Goal: Communication & Community: Answer question/provide support

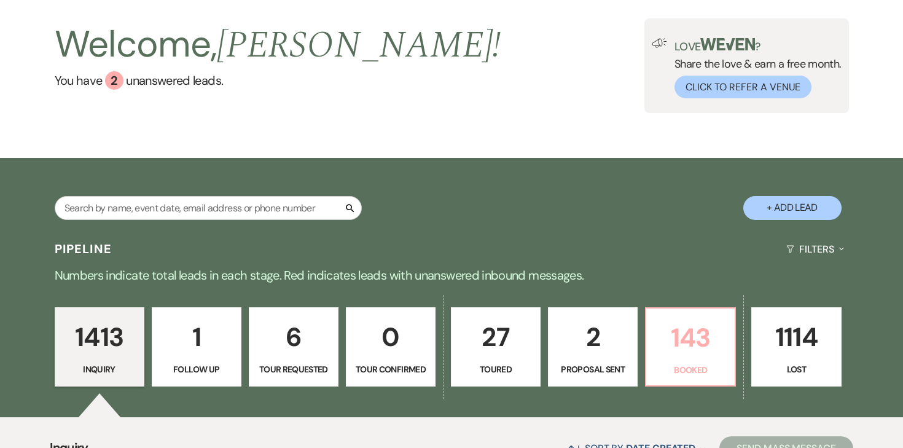
click at [665, 332] on p "143" at bounding box center [691, 337] width 74 height 41
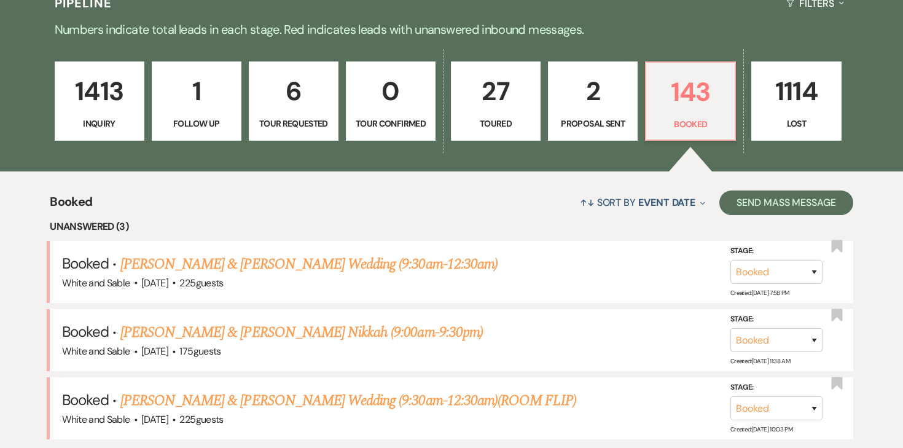
scroll to position [465, 0]
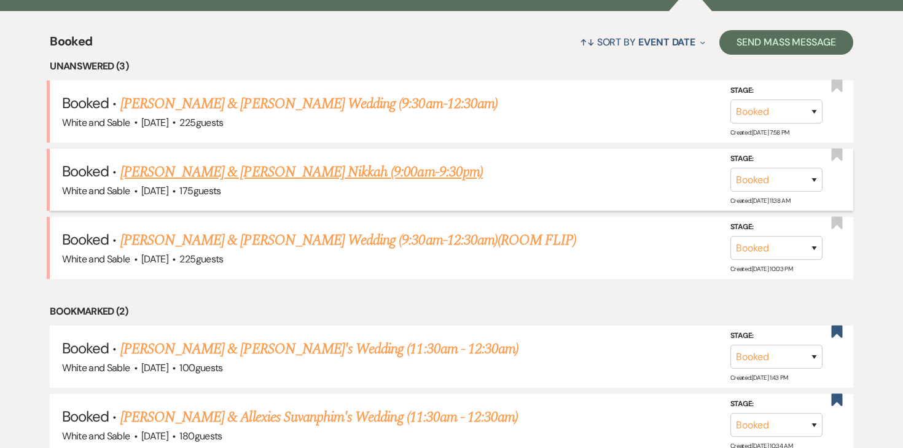
click at [332, 171] on link "[PERSON_NAME] & [PERSON_NAME] Nikkah (9:00am-9:30pm)" at bounding box center [301, 172] width 363 height 22
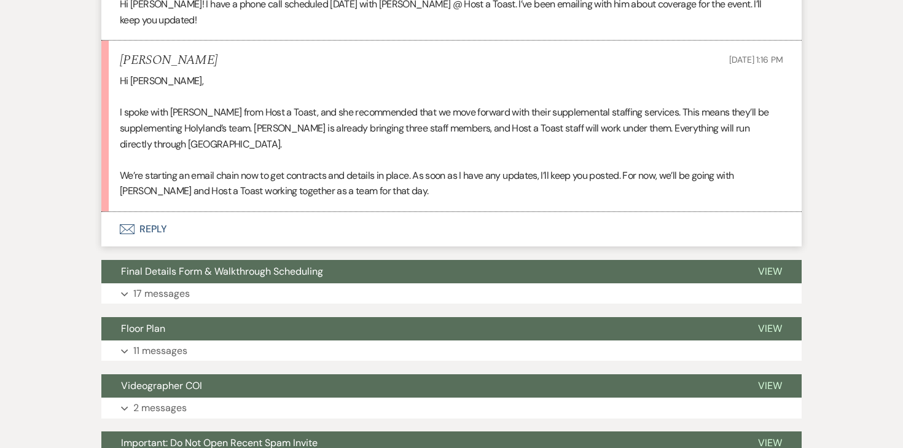
scroll to position [621, 0]
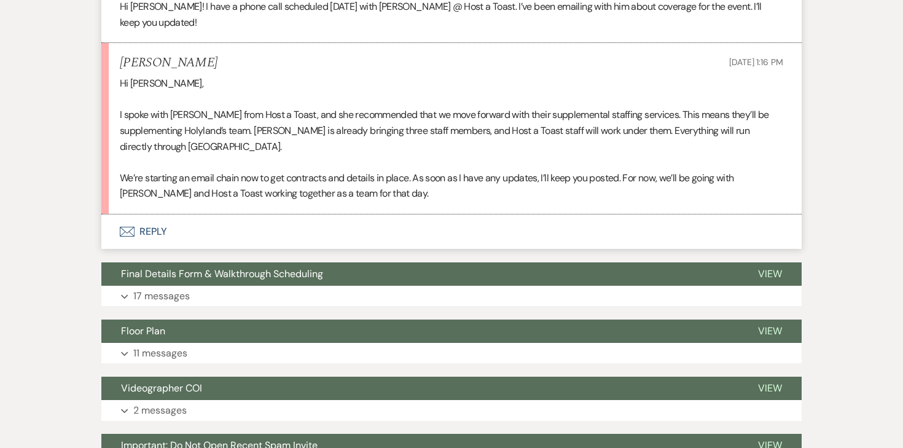
click at [142, 219] on button "Envelope Reply" at bounding box center [451, 231] width 700 height 34
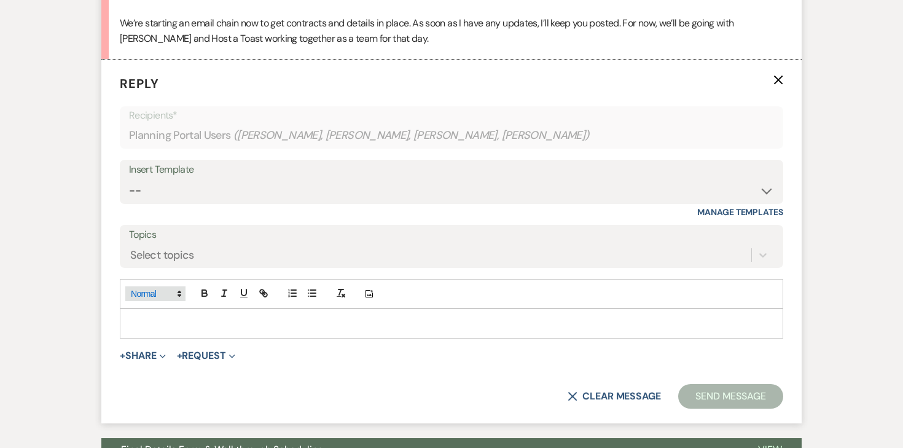
scroll to position [778, 0]
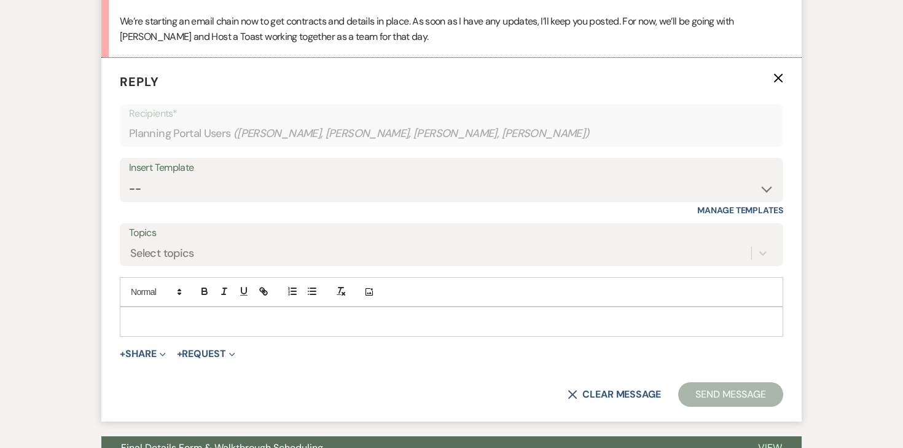
click at [160, 315] on p at bounding box center [452, 322] width 644 height 14
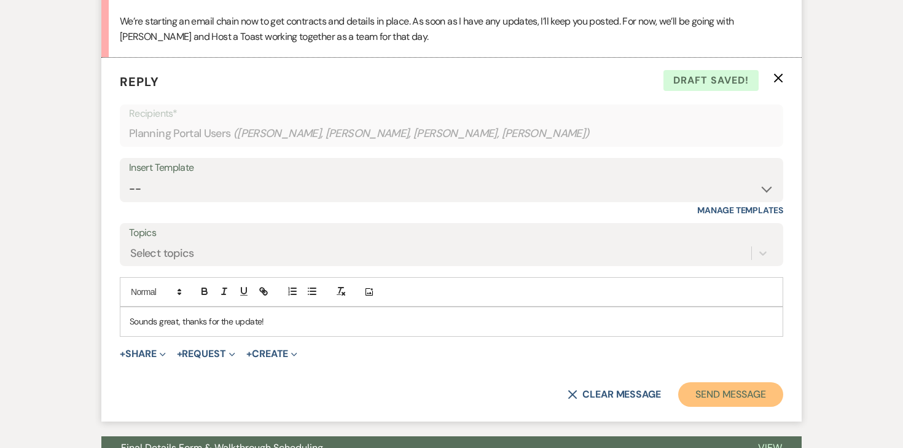
click at [729, 382] on button "Send Message" at bounding box center [730, 394] width 105 height 25
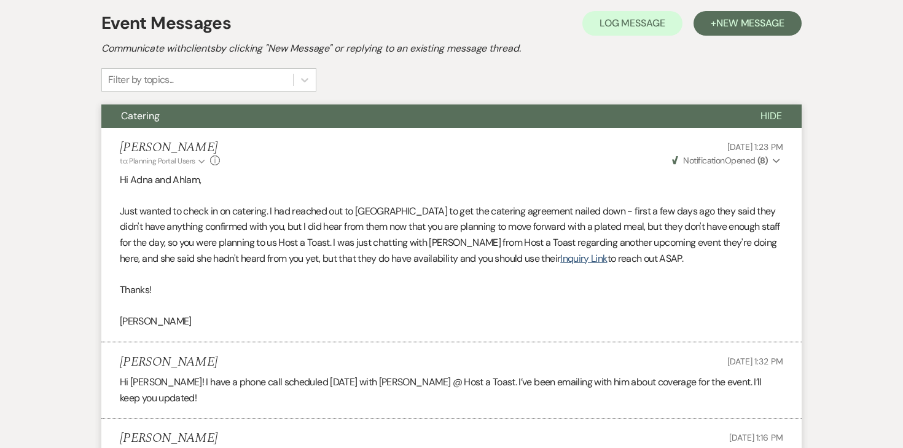
scroll to position [0, 0]
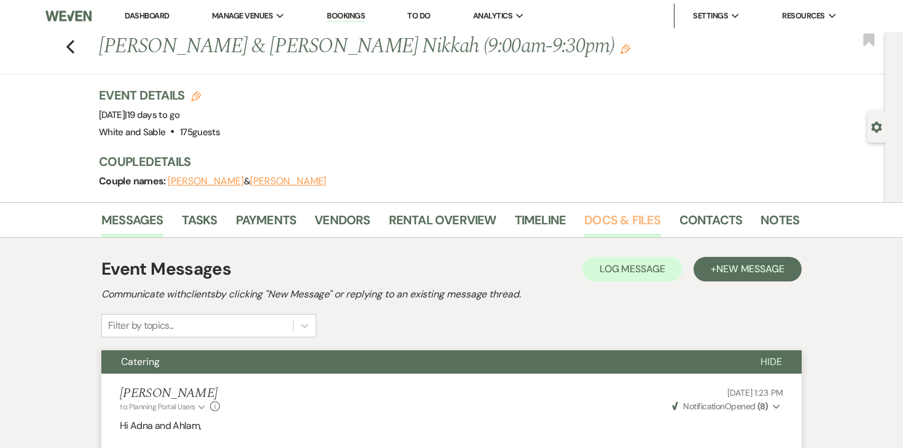
click at [629, 219] on link "Docs & Files" at bounding box center [622, 223] width 76 height 27
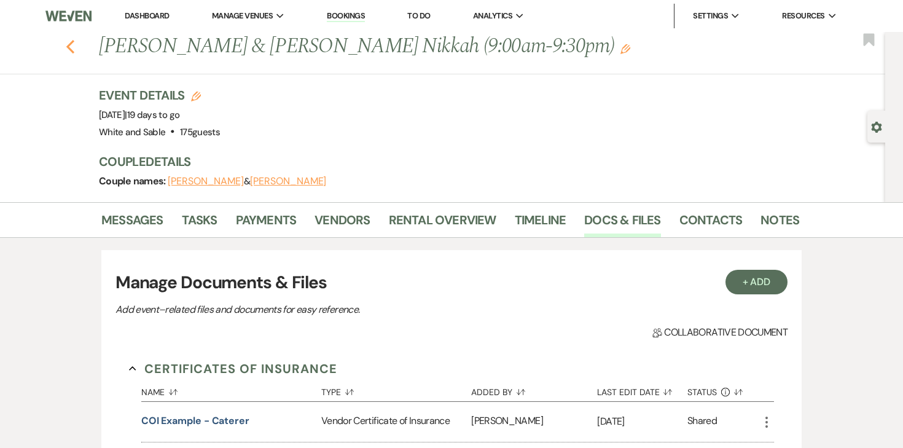
click at [72, 45] on icon "Previous" at bounding box center [70, 46] width 9 height 15
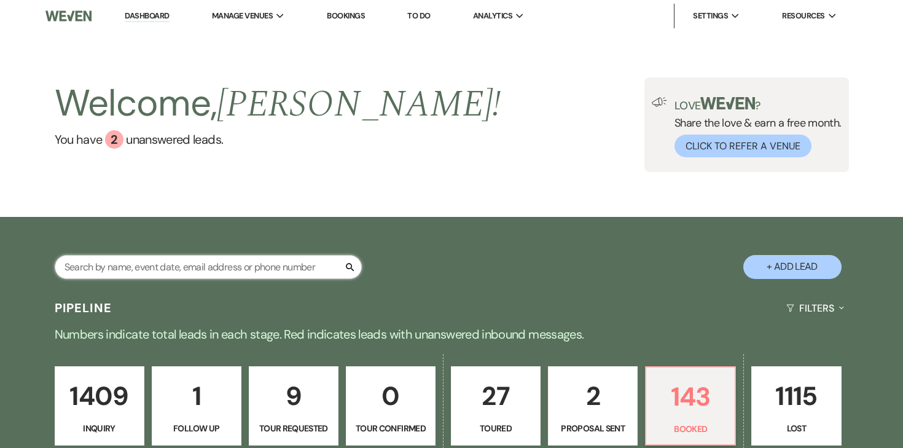
click at [169, 264] on input "text" at bounding box center [208, 267] width 307 height 24
type input "[PERSON_NAME]"
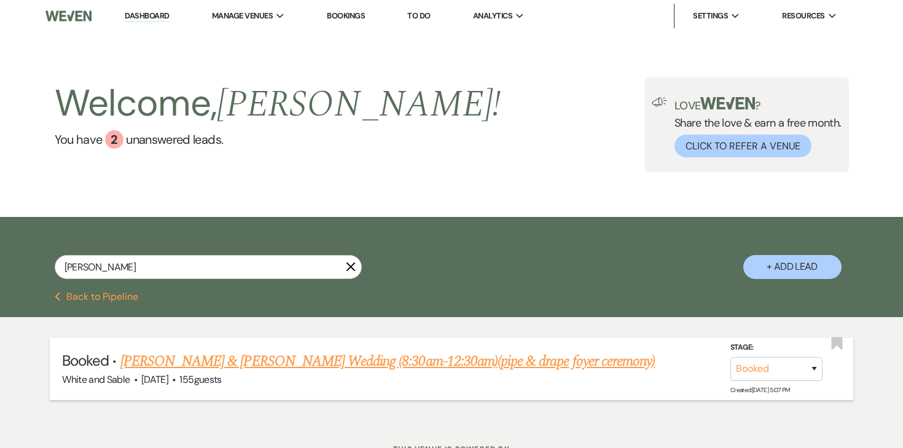
click at [157, 364] on link "[PERSON_NAME] & [PERSON_NAME] Wedding (8:30am-12:30am)(pipe & drape foyer cerem…" at bounding box center [387, 361] width 535 height 22
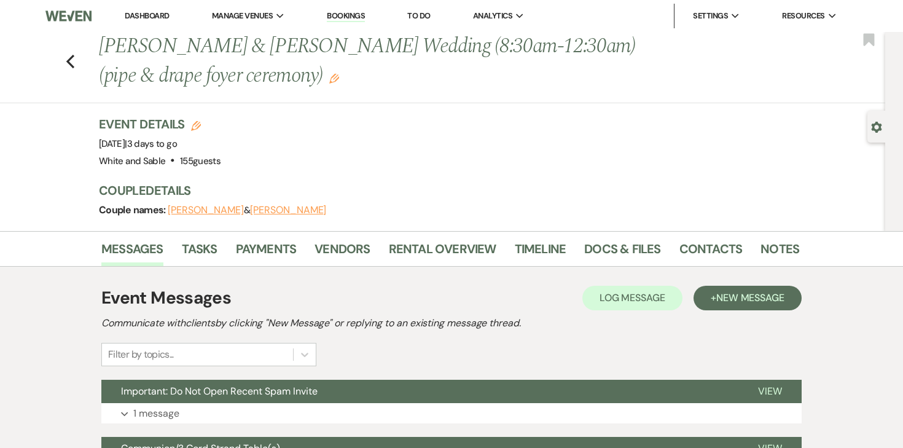
click at [627, 249] on link "Docs & Files" at bounding box center [622, 252] width 76 height 27
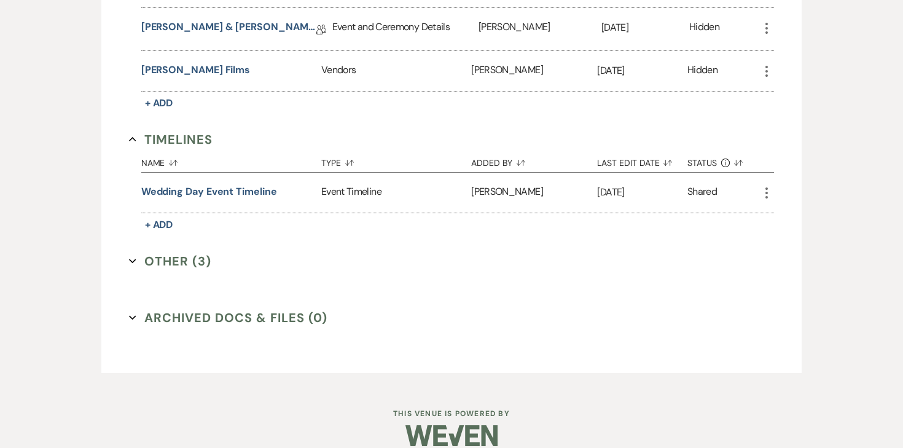
scroll to position [2786, 0]
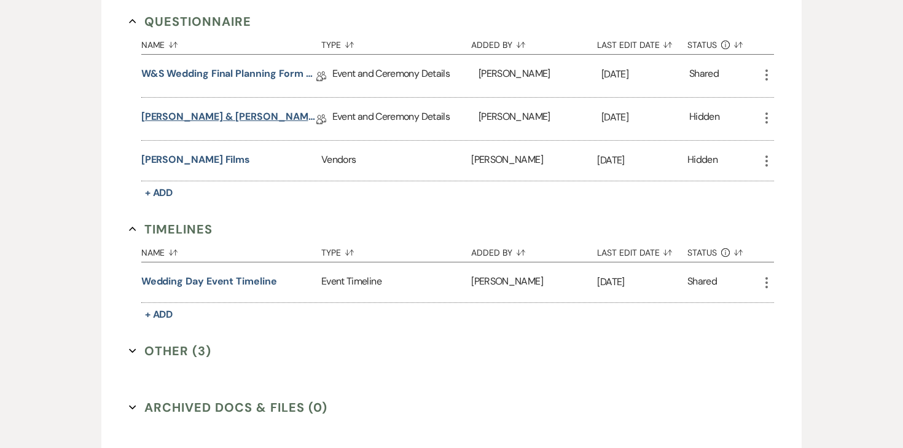
click at [241, 109] on link "[PERSON_NAME] & [PERSON_NAME] Final Details" at bounding box center [228, 118] width 175 height 19
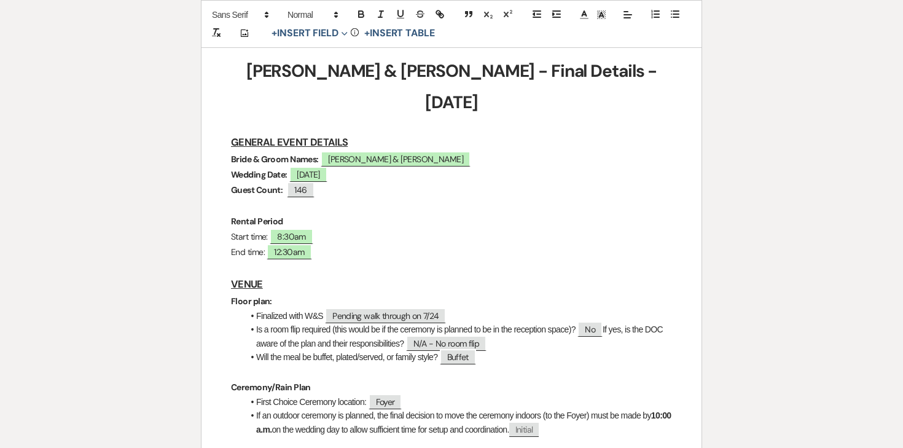
scroll to position [199, 0]
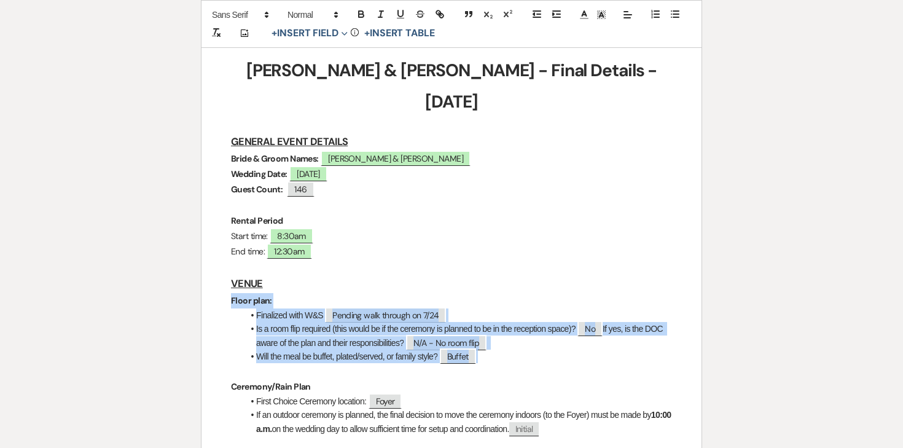
drag, startPoint x: 227, startPoint y: 269, endPoint x: 514, endPoint y: 326, distance: 293.1
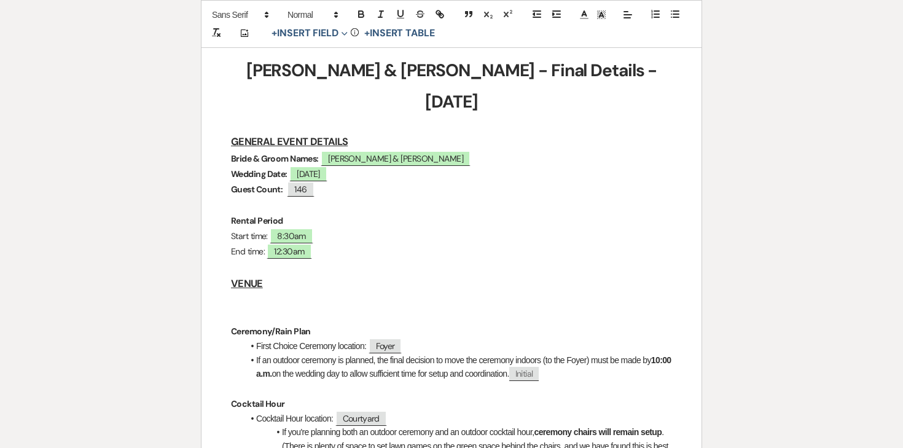
click at [269, 275] on h3 "VENUE" at bounding box center [451, 284] width 441 height 18
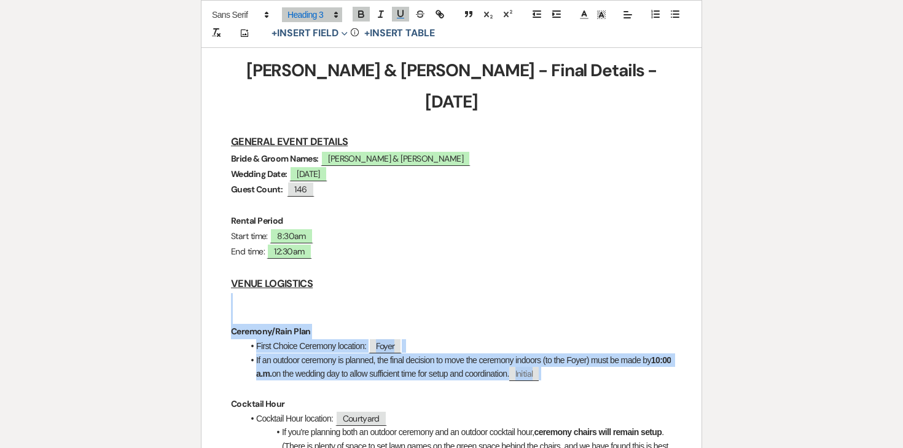
drag, startPoint x: 238, startPoint y: 270, endPoint x: 627, endPoint y: 342, distance: 395.4
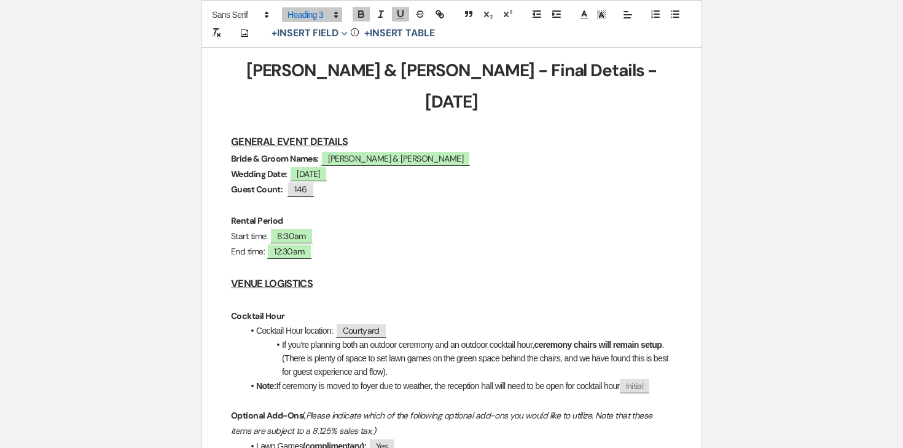
click at [305, 197] on p at bounding box center [451, 204] width 441 height 15
click at [307, 181] on span "146" at bounding box center [300, 189] width 27 height 16
select select "Number"
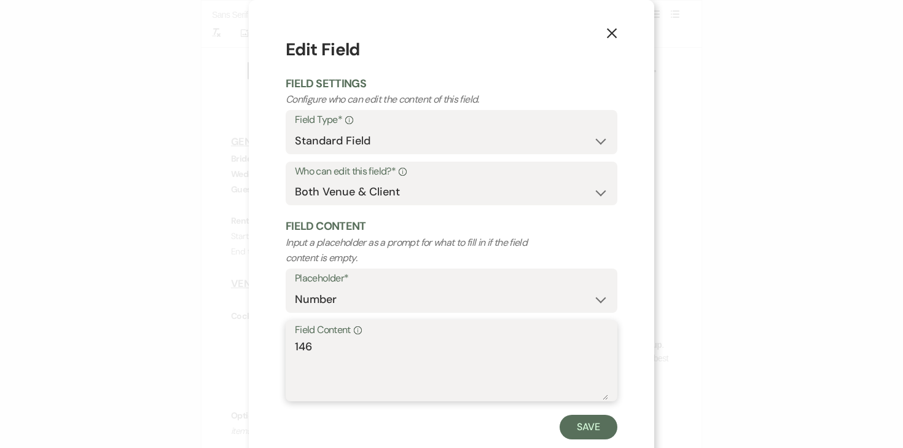
click at [327, 350] on textarea "146" at bounding box center [451, 369] width 313 height 61
type textarea "127"
click at [584, 425] on button "Save" at bounding box center [589, 427] width 58 height 25
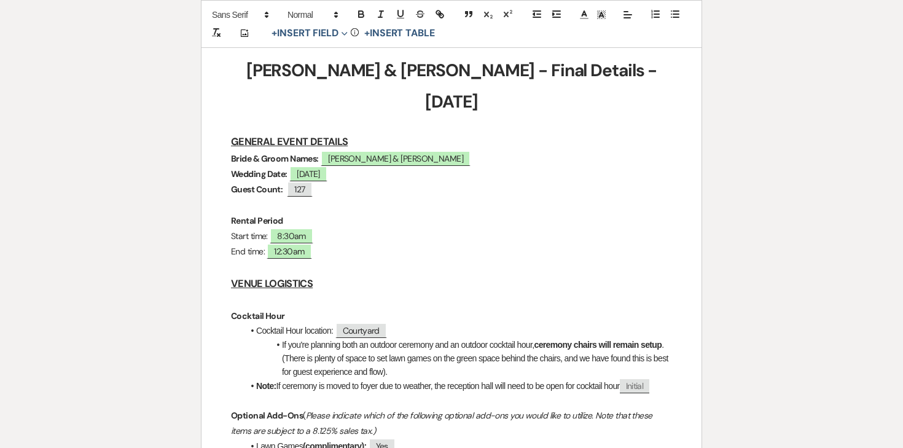
scroll to position [302, 0]
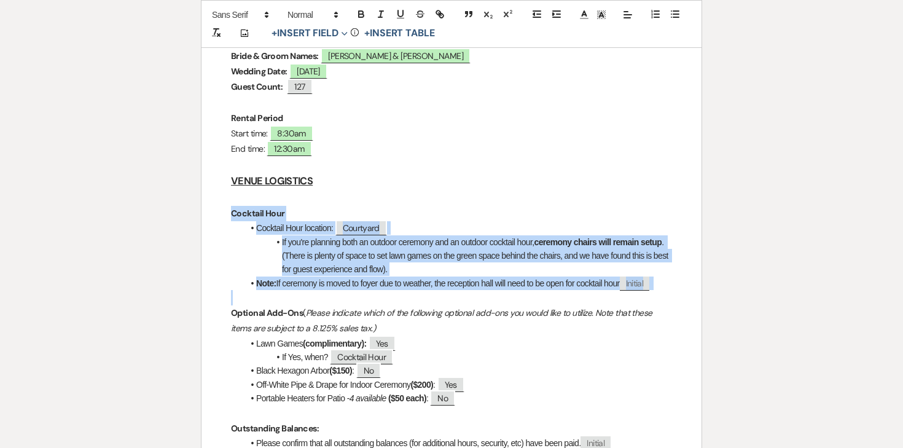
drag, startPoint x: 225, startPoint y: 182, endPoint x: 659, endPoint y: 260, distance: 441.3
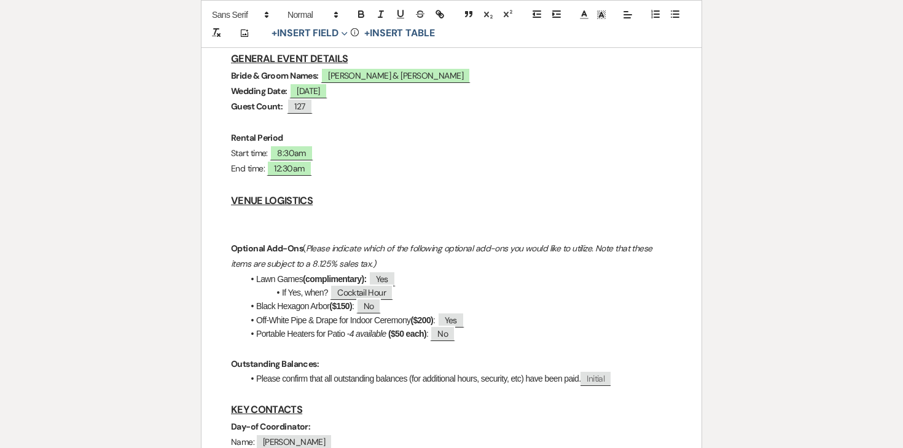
scroll to position [278, 0]
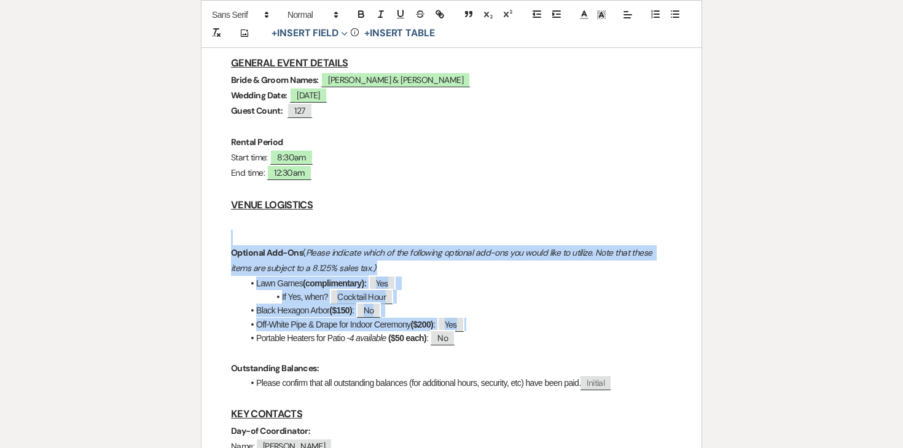
drag, startPoint x: 236, startPoint y: 198, endPoint x: 501, endPoint y: 299, distance: 283.9
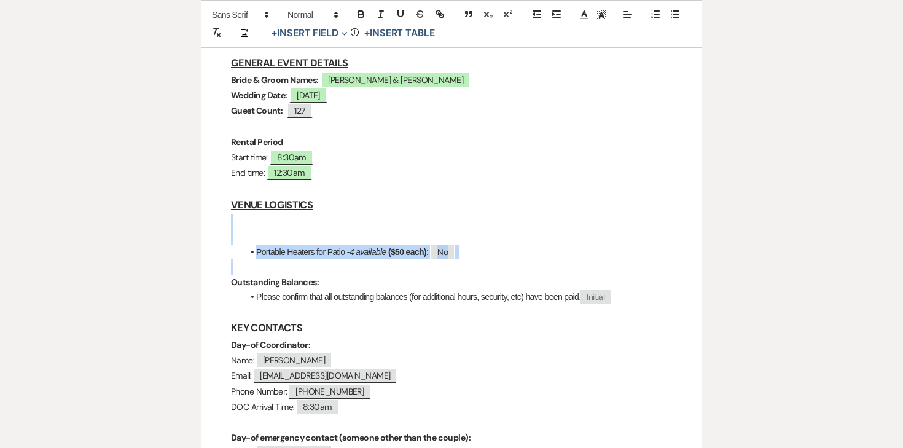
drag, startPoint x: 225, startPoint y: 195, endPoint x: 507, endPoint y: 235, distance: 284.3
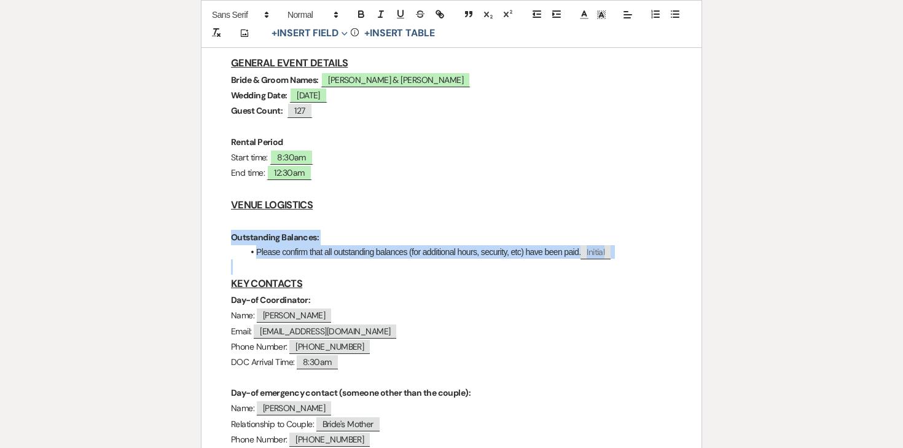
drag, startPoint x: 229, startPoint y: 201, endPoint x: 654, endPoint y: 241, distance: 427.1
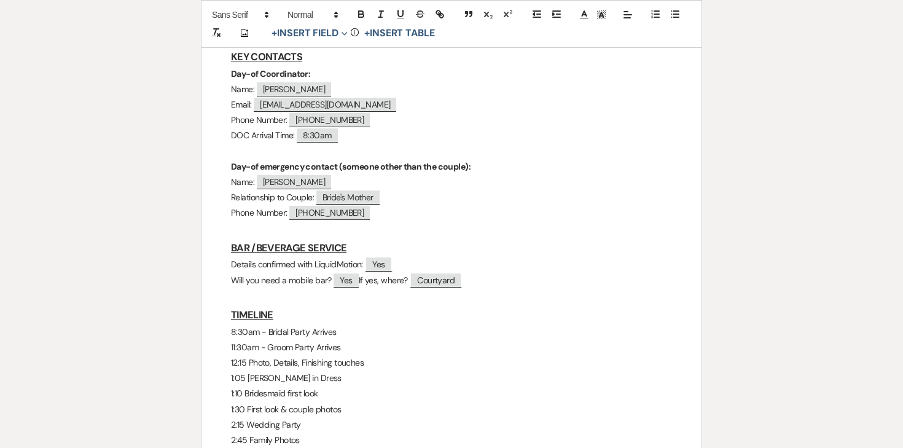
scroll to position [476, 0]
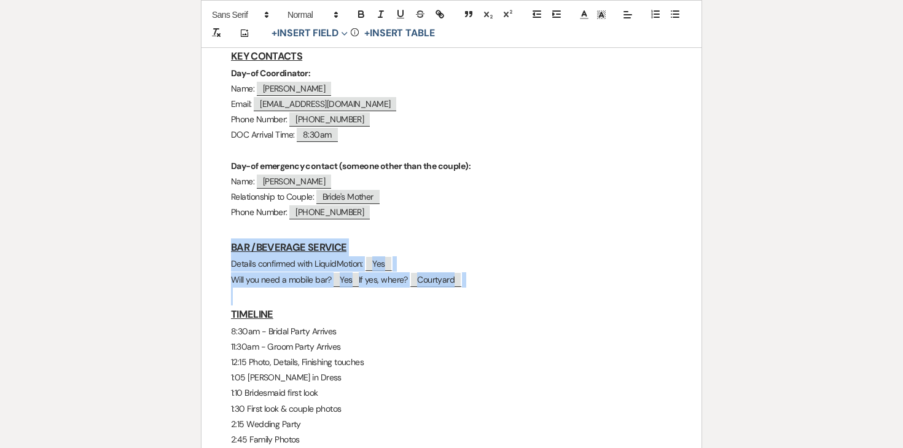
drag, startPoint x: 224, startPoint y: 212, endPoint x: 475, endPoint y: 267, distance: 256.6
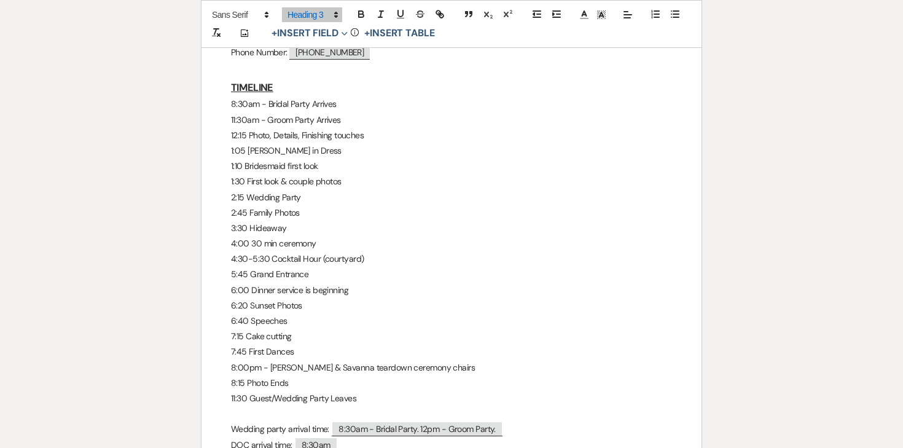
scroll to position [632, 0]
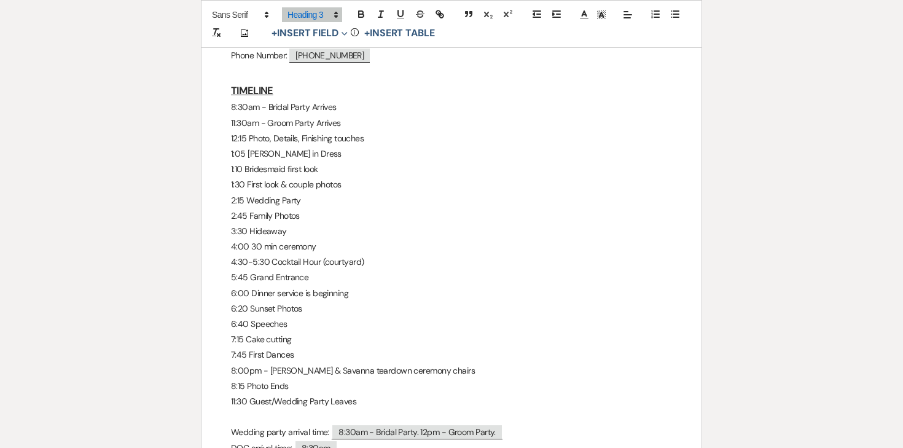
click at [372, 131] on p "12:15 Photo, Details, Finishing touches" at bounding box center [451, 138] width 441 height 15
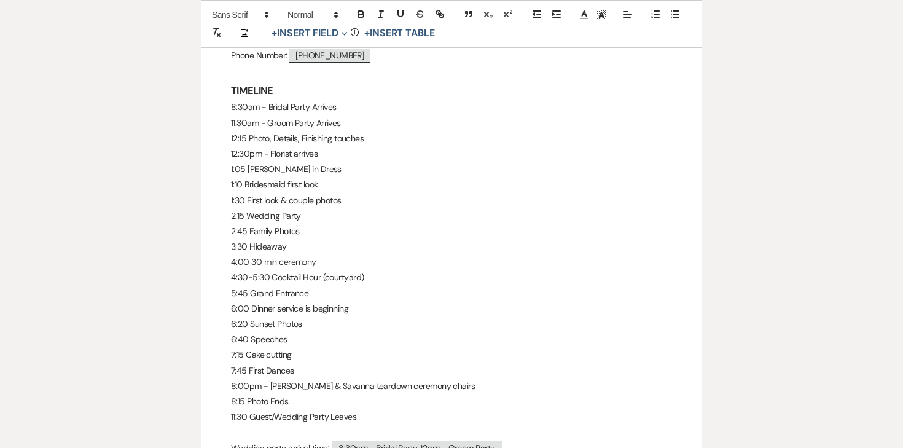
click at [262, 177] on p "1:10 Bridesmaid first look" at bounding box center [451, 184] width 441 height 15
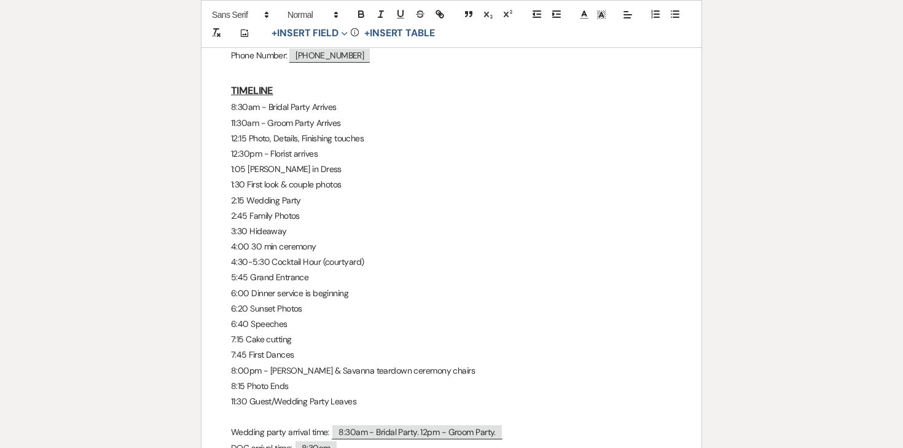
click at [256, 162] on p "1:05 [PERSON_NAME] in Dress" at bounding box center [451, 169] width 441 height 15
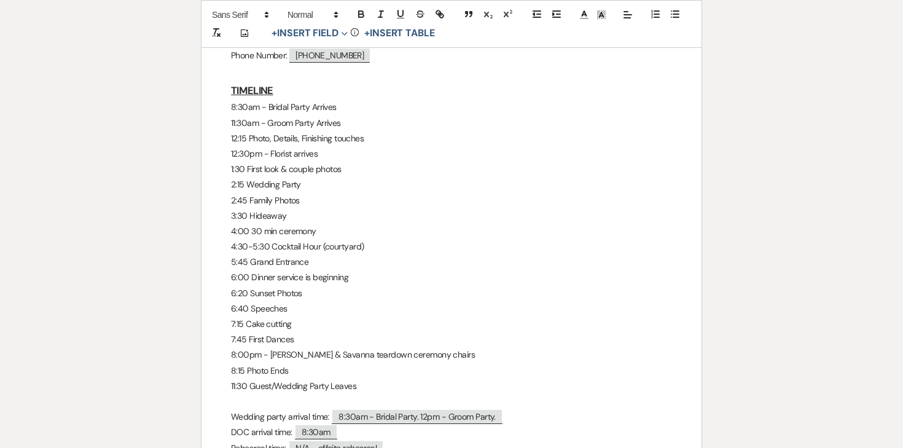
click at [261, 162] on p "1:30 First look & couple photos" at bounding box center [451, 169] width 441 height 15
click at [245, 162] on p "1:30 First look & couple photos" at bounding box center [451, 169] width 441 height 15
click at [273, 162] on p "1:30 First look & couple photos" at bounding box center [451, 169] width 441 height 15
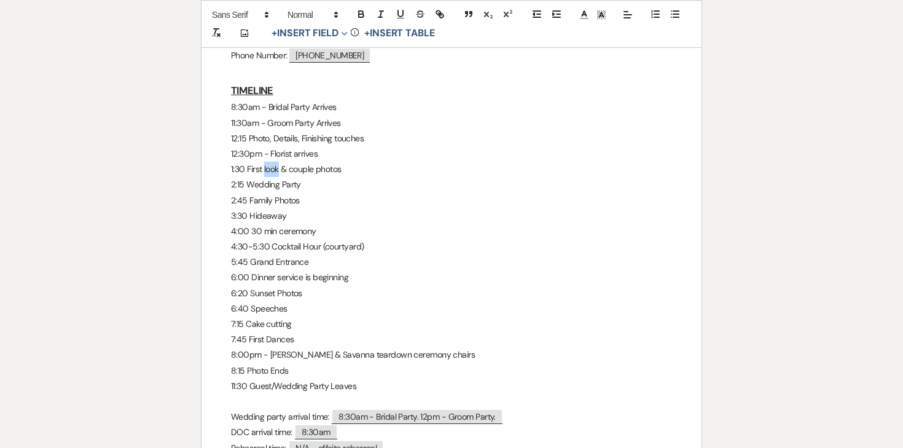
click at [273, 162] on p "1:30 First look & couple photos" at bounding box center [451, 169] width 441 height 15
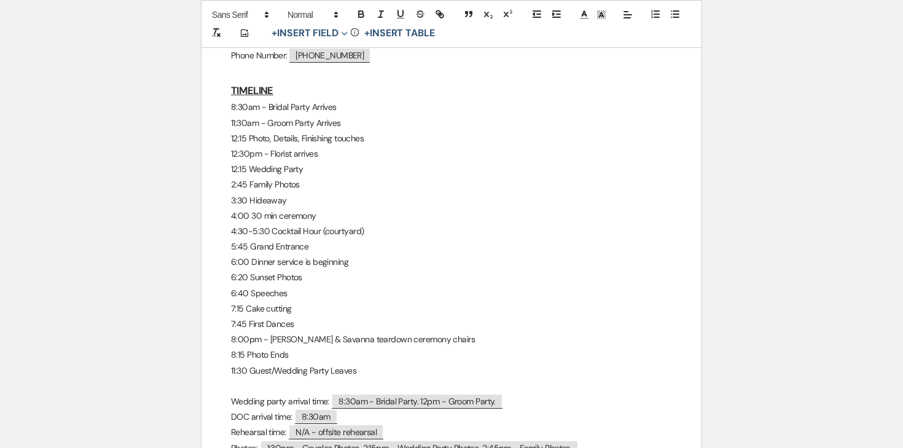
click at [289, 162] on p "12:15 Wedding Party" at bounding box center [451, 169] width 441 height 15
click at [288, 162] on p "1" at bounding box center [451, 169] width 441 height 15
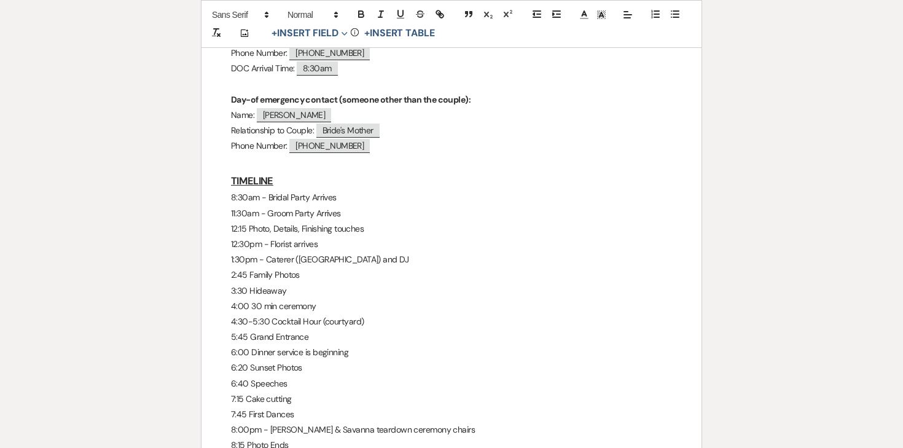
scroll to position [544, 0]
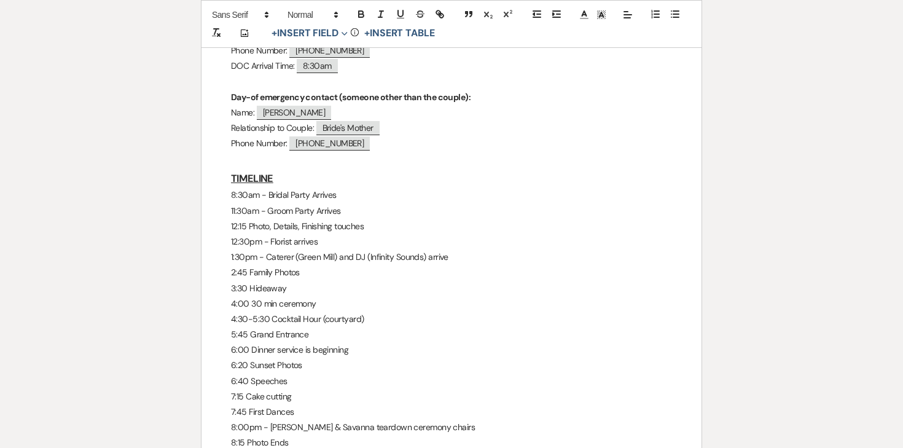
click at [262, 265] on p "2:45 Family Photos" at bounding box center [451, 272] width 441 height 15
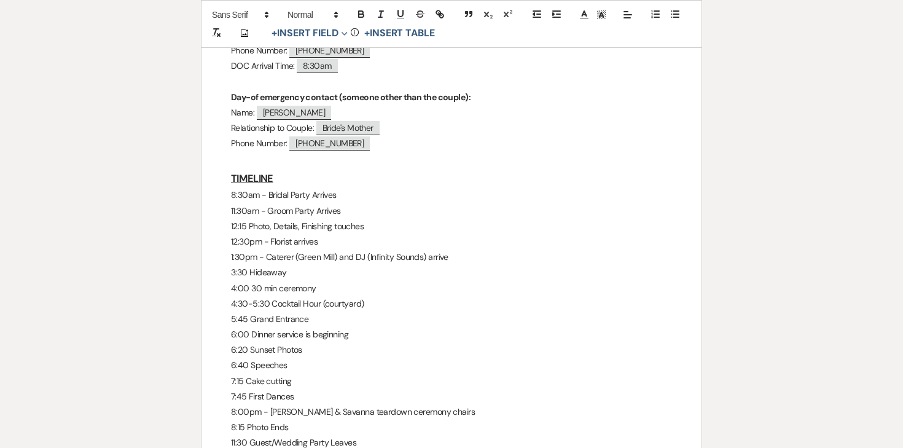
click at [248, 265] on p "3:30 Hideaway" at bounding box center [451, 272] width 441 height 15
click at [252, 281] on p "4:00 30 min ceremony" at bounding box center [451, 288] width 441 height 15
drag, startPoint x: 288, startPoint y: 259, endPoint x: 259, endPoint y: 256, distance: 29.0
click at [259, 281] on p "4:00 - 30 min ceremony" at bounding box center [451, 288] width 441 height 15
click at [270, 296] on p "4:30-5:30 Cocktail Hour (courtyard)" at bounding box center [451, 303] width 441 height 15
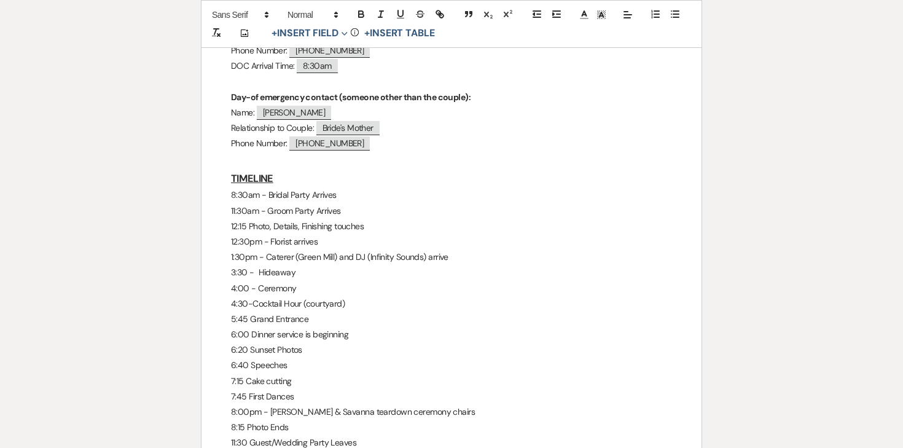
click at [247, 265] on p "3:30 - Hideaway" at bounding box center [451, 272] width 441 height 15
click at [248, 281] on p "4:00 - Ceremony" at bounding box center [451, 288] width 441 height 15
click at [245, 296] on p "4:30-Cocktail Hour (courtyard)" at bounding box center [451, 303] width 441 height 15
click at [246, 312] on p "5:45 Grand Entrance" at bounding box center [451, 319] width 441 height 15
click at [259, 296] on p "4:30pm-Cocktail Hour (courtyard)" at bounding box center [451, 303] width 441 height 15
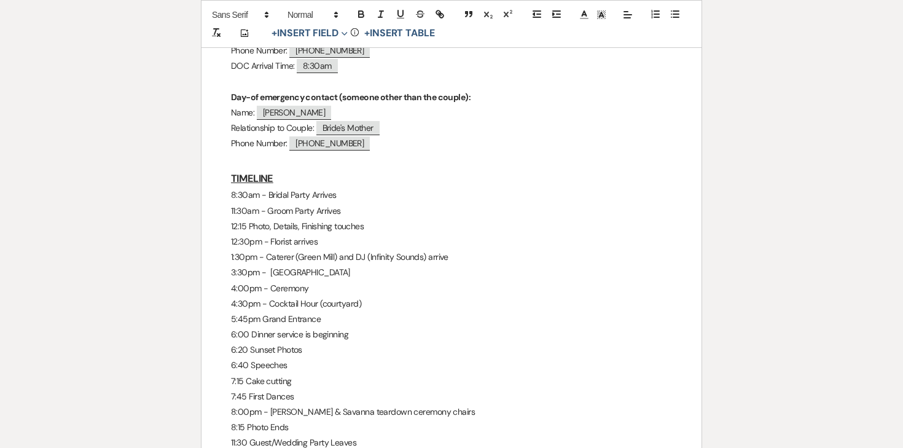
click at [259, 312] on p "5:45pm Grand Entrance" at bounding box center [451, 319] width 441 height 15
click at [249, 327] on p "6:00 Dinner service is beginning" at bounding box center [451, 334] width 441 height 15
drag, startPoint x: 363, startPoint y: 300, endPoint x: 286, endPoint y: 300, distance: 76.8
click at [286, 327] on p "6:00 - Dinner service is beginning" at bounding box center [451, 334] width 441 height 15
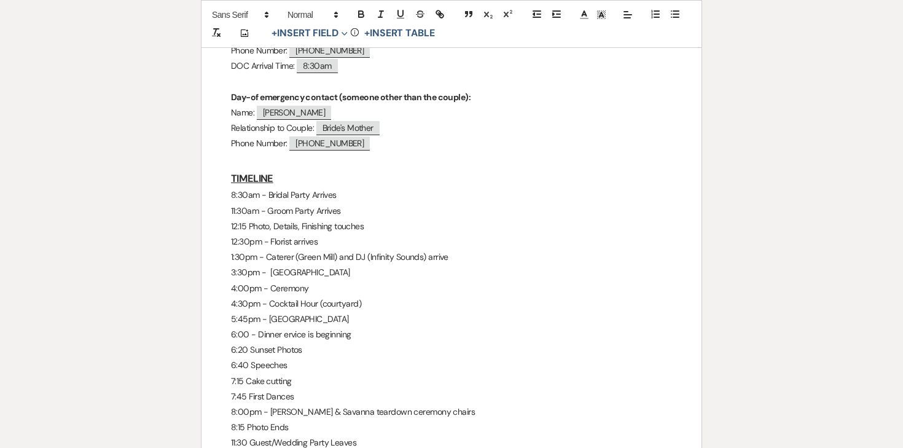
drag, startPoint x: 368, startPoint y: 305, endPoint x: 278, endPoint y: 304, distance: 89.7
click at [278, 327] on p "6:00 - Dinner ervice is beginning" at bounding box center [451, 334] width 441 height 15
click at [240, 342] on p "6:20 Sunset Photos" at bounding box center [451, 349] width 441 height 15
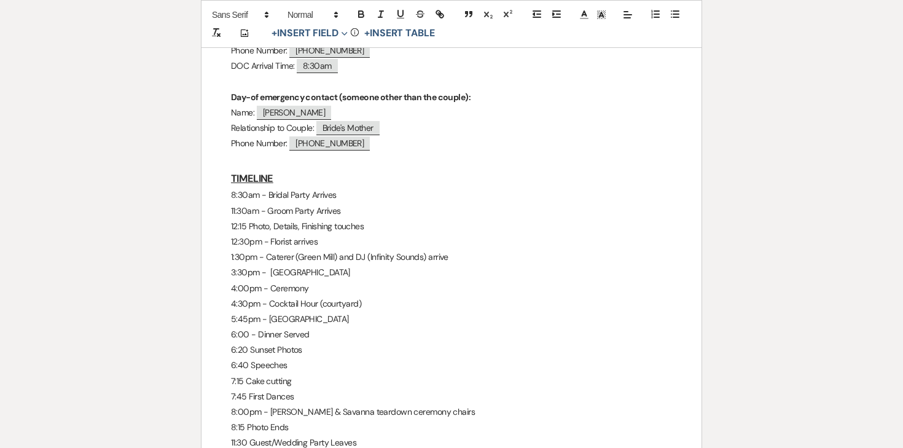
click at [251, 342] on p "6:20 Sunset Photos" at bounding box center [451, 349] width 441 height 15
click at [247, 358] on p "6:40 Speeches" at bounding box center [451, 365] width 441 height 15
click at [245, 374] on p "7:15 Cake cutting" at bounding box center [451, 381] width 441 height 15
click at [325, 374] on p "7:15pm - Cake cutting" at bounding box center [451, 381] width 441 height 15
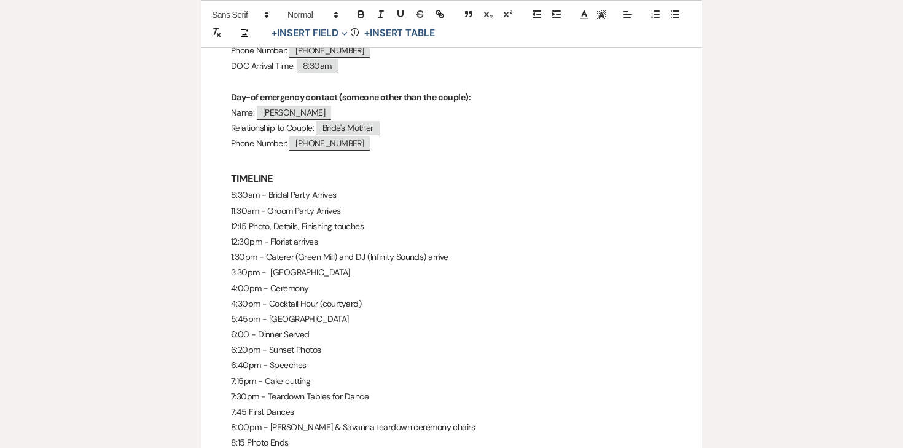
click at [275, 420] on p "8:00pm - [PERSON_NAME] & Savanna teardown ceremony chairs" at bounding box center [451, 427] width 441 height 15
click at [273, 389] on p "7:30pm - Teardown Tables for Dance" at bounding box center [451, 396] width 441 height 15
click at [361, 11] on icon "button" at bounding box center [361, 12] width 4 height 3
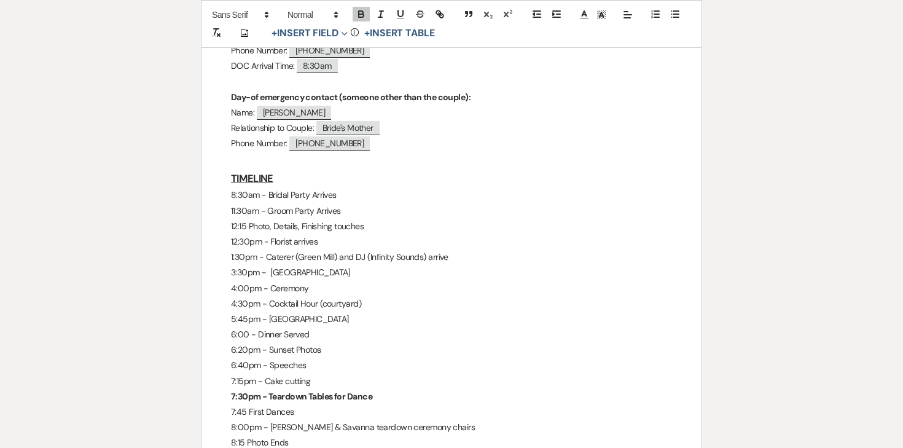
click at [351, 327] on p "6:00 - Dinner Served" at bounding box center [451, 334] width 441 height 15
click at [246, 404] on p "7:45 First Dances" at bounding box center [451, 411] width 441 height 15
click at [261, 420] on p "8:00pm - [PERSON_NAME] & Savanna teardown ceremony chairs" at bounding box center [451, 427] width 441 height 15
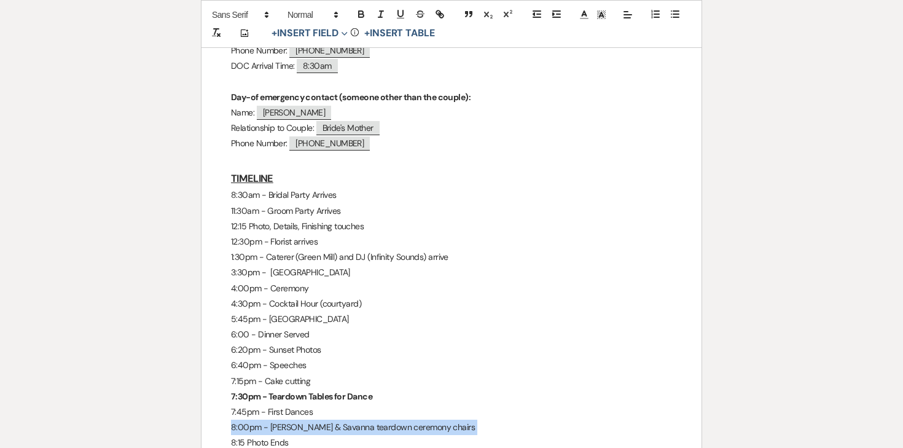
click at [261, 420] on p "8:00pm - [PERSON_NAME] & Savanna teardown ceremony chairs" at bounding box center [451, 427] width 441 height 15
click at [362, 10] on icon "button" at bounding box center [361, 14] width 11 height 11
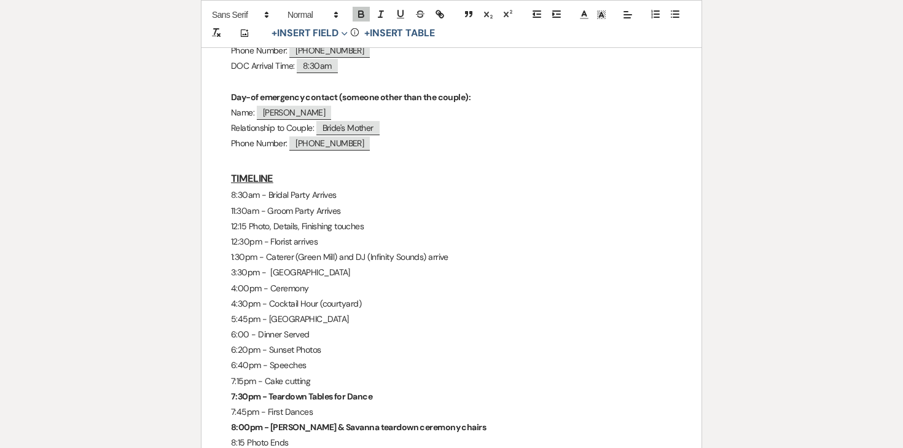
click at [275, 435] on p "8:15 Photo Ends" at bounding box center [451, 442] width 441 height 15
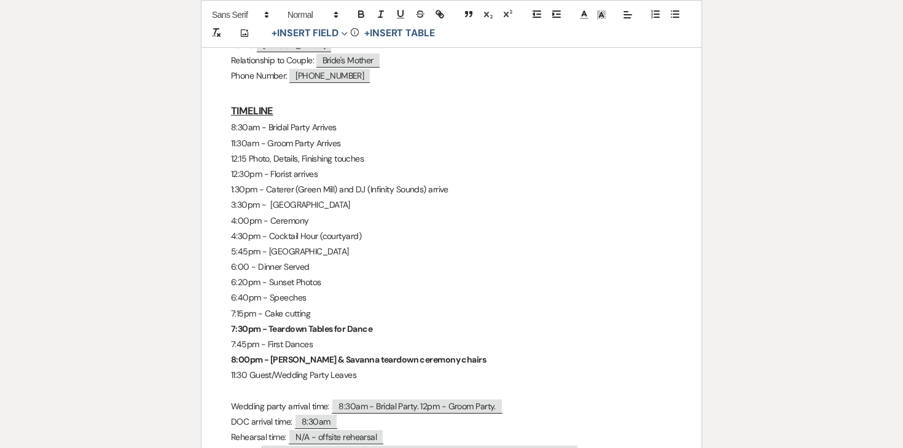
scroll to position [613, 0]
click at [247, 353] on strong "8:00pm - [PERSON_NAME] & Savanna teardown ceremony chairs" at bounding box center [358, 358] width 255 height 11
click at [264, 366] on p "11:30 Guest/Wedding Party Leaves" at bounding box center [451, 373] width 441 height 15
click at [253, 366] on p "11:30 Guest/Wedding Party Leaves" at bounding box center [451, 373] width 441 height 15
drag, startPoint x: 270, startPoint y: 343, endPoint x: 417, endPoint y: 346, distance: 146.9
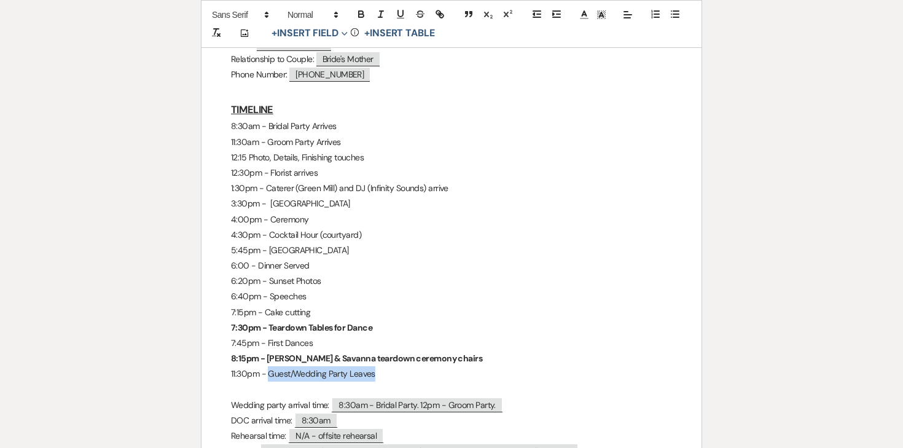
click at [417, 366] on p "11:30pm - Guest/Wedding Party Leaves" at bounding box center [451, 373] width 441 height 15
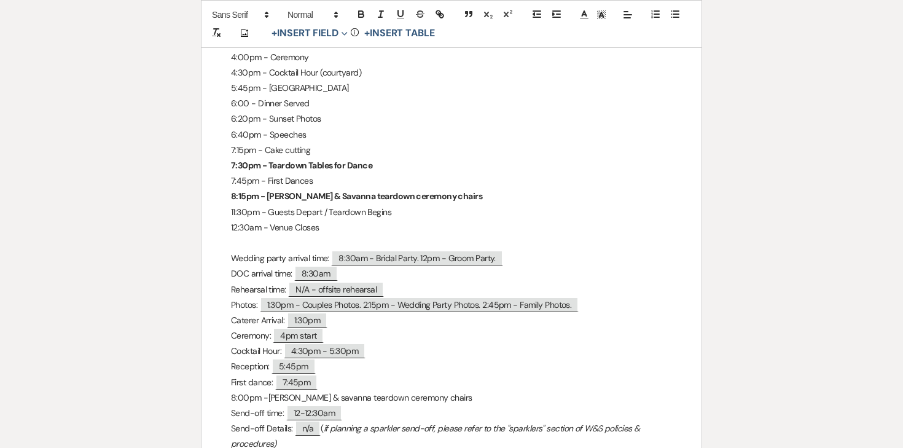
scroll to position [793, 0]
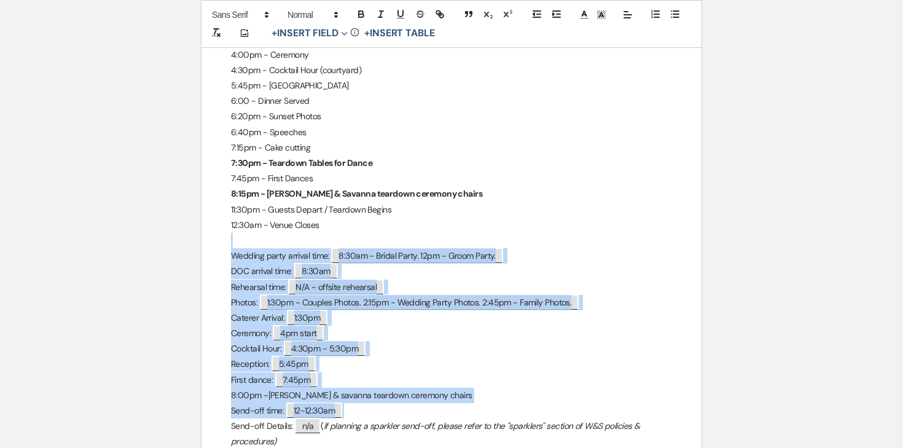
drag, startPoint x: 230, startPoint y: 214, endPoint x: 350, endPoint y: 375, distance: 201.5
click at [350, 375] on div "[PERSON_NAME] & [PERSON_NAME] - Final Details - [DATE] GENERAL EVENT DETAILS Br…" at bounding box center [452, 409] width 500 height 1979
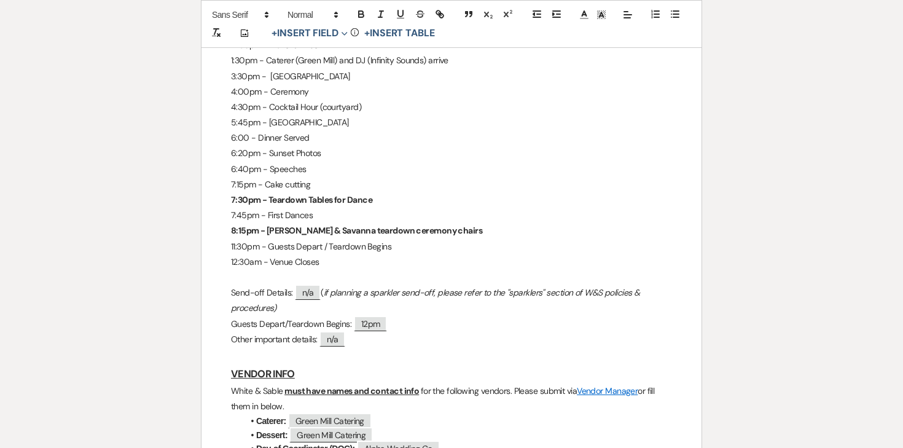
scroll to position [756, 0]
click at [253, 146] on p "6:20pm - Sunset Photos" at bounding box center [451, 153] width 441 height 15
click at [242, 116] on p "5:45pm - [GEOGRAPHIC_DATA]" at bounding box center [451, 123] width 441 height 15
click at [394, 193] on p "7:30pm - Teardown Tables for Dance" at bounding box center [451, 200] width 441 height 15
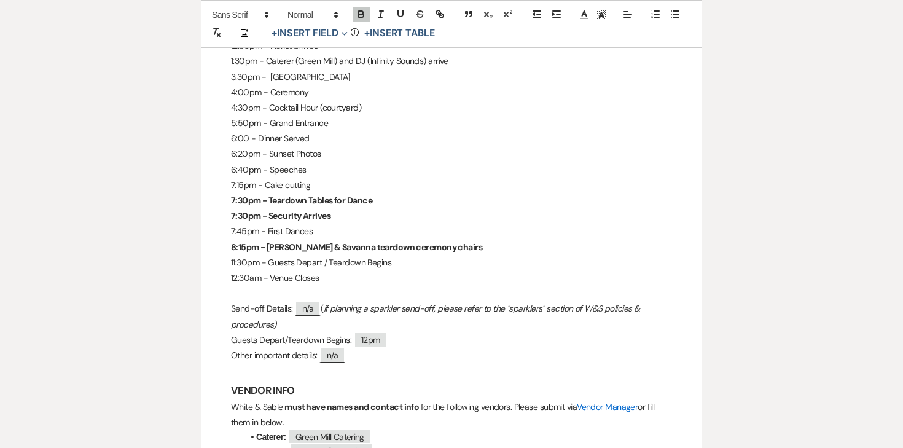
click at [318, 210] on strong "7:30pm - Security Arrives" at bounding box center [281, 215] width 100 height 11
click at [355, 15] on button "button" at bounding box center [361, 14] width 17 height 15
click at [258, 195] on strong "7:30pm - Teardown Tables for Dance" at bounding box center [301, 200] width 141 height 11
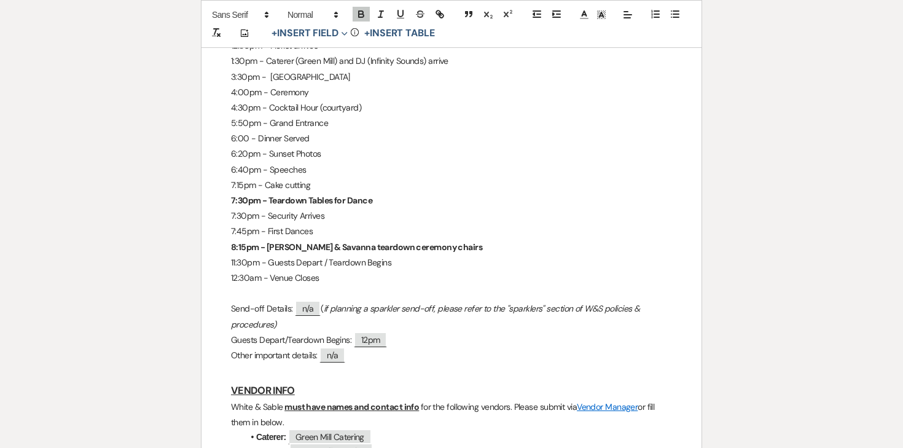
click at [264, 162] on p "6:40pm - Speeches" at bounding box center [451, 169] width 441 height 15
click at [322, 162] on p "7:00pm - Speeches" at bounding box center [451, 169] width 441 height 15
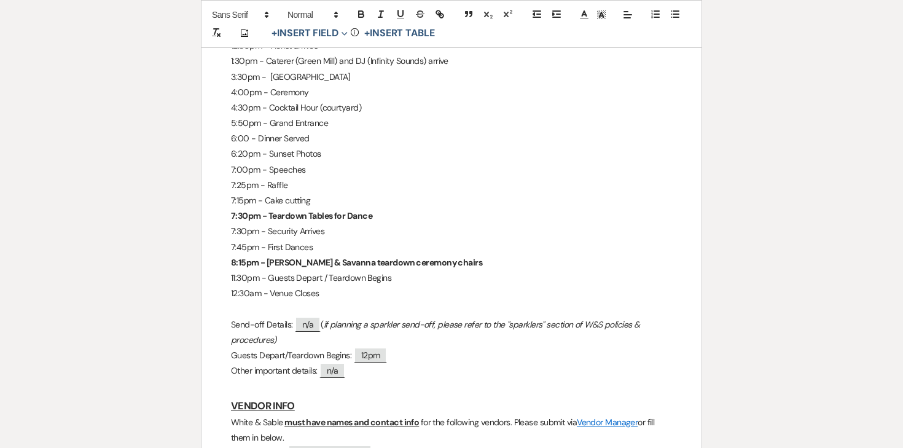
click at [246, 193] on p "7:15pm - Cake cutting" at bounding box center [451, 200] width 441 height 15
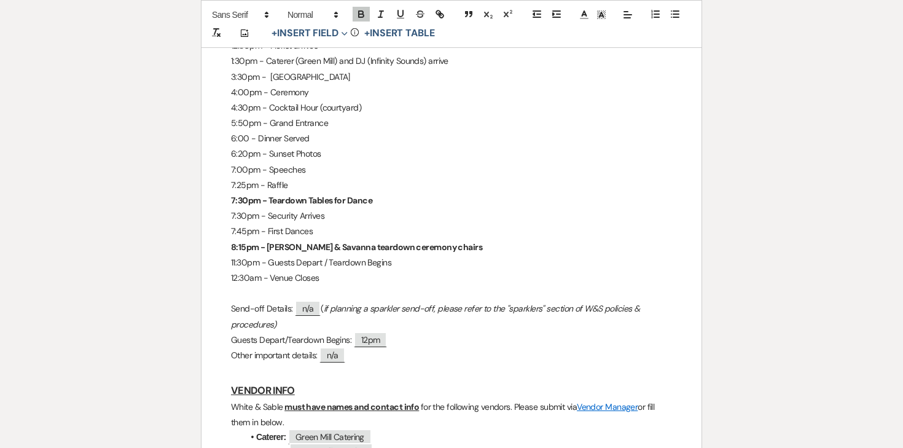
click at [381, 193] on p "7:30pm - Teardown Tables for Dance" at bounding box center [451, 200] width 441 height 15
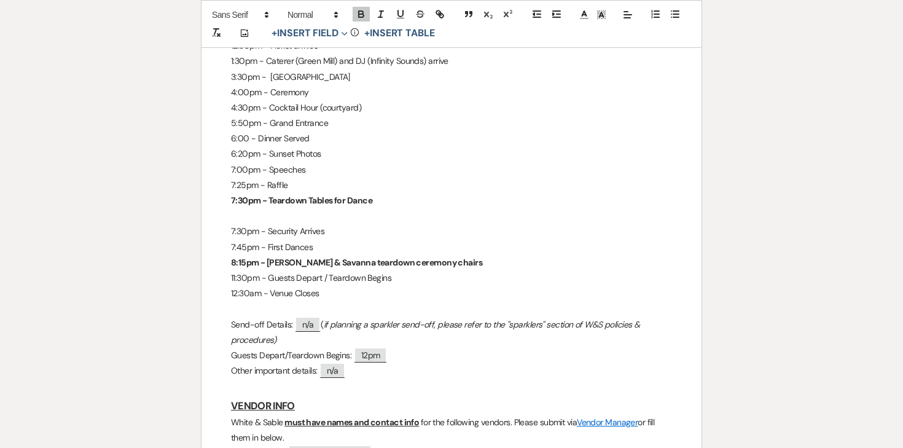
click at [400, 224] on p "7:30pm - Security Arrives" at bounding box center [451, 231] width 441 height 15
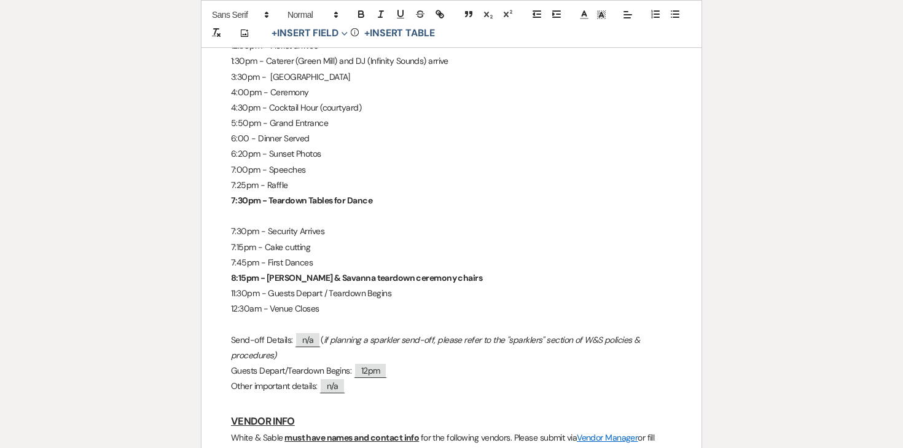
click at [243, 240] on p "7:15pm - Cake cutting" at bounding box center [451, 247] width 441 height 15
click at [245, 255] on p "7:45pm - First Dances" at bounding box center [451, 262] width 441 height 15
click at [261, 195] on strong "7:30pm - Teardown Tables for Dance" at bounding box center [301, 200] width 141 height 11
click at [246, 208] on p at bounding box center [451, 215] width 441 height 15
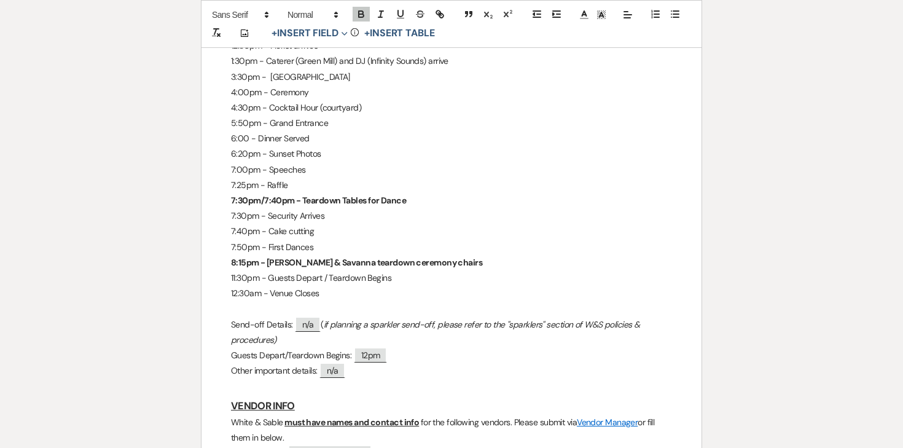
click at [340, 240] on p "7:50pm - First Dances" at bounding box center [451, 247] width 441 height 15
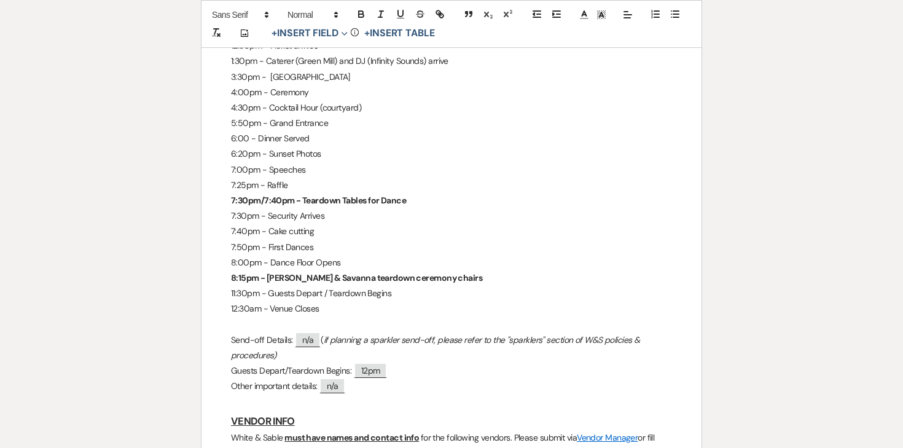
click at [298, 301] on p "12:30am - Venue Closes" at bounding box center [451, 308] width 441 height 15
drag, startPoint x: 268, startPoint y: 245, endPoint x: 335, endPoint y: 249, distance: 67.7
click at [335, 272] on strong "8:15pm - [PERSON_NAME] & Savanna teardown ceremony chairs" at bounding box center [356, 277] width 251 height 11
click at [304, 195] on strong "7:30pm/7:40pm - Teardown Tables for Dance" at bounding box center [318, 200] width 175 height 11
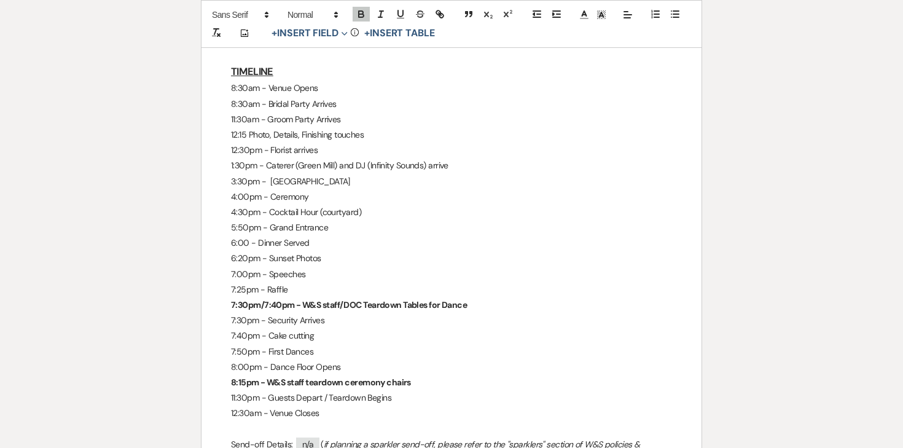
scroll to position [652, 0]
click at [323, 219] on p "5:50pm - Grand Entrance" at bounding box center [451, 226] width 441 height 15
click at [293, 235] on p "6:00 - Dinner Served" at bounding box center [451, 242] width 441 height 15
click at [295, 173] on p "3:30pm - [GEOGRAPHIC_DATA]" at bounding box center [451, 180] width 441 height 15
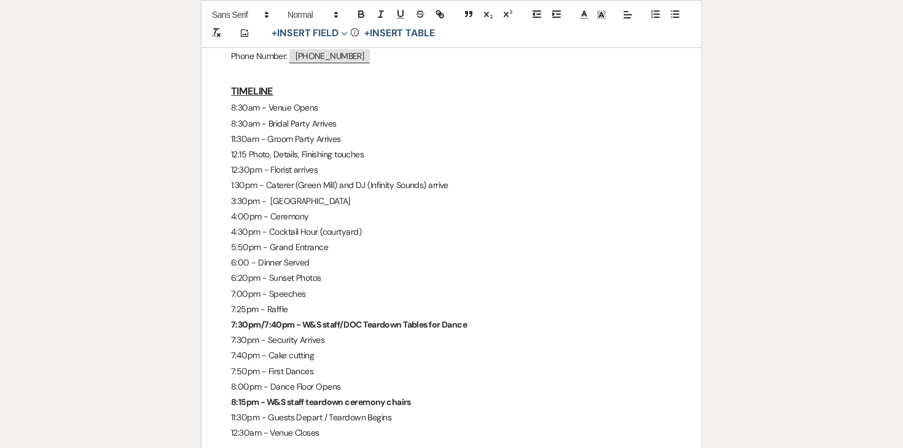
scroll to position [636, 0]
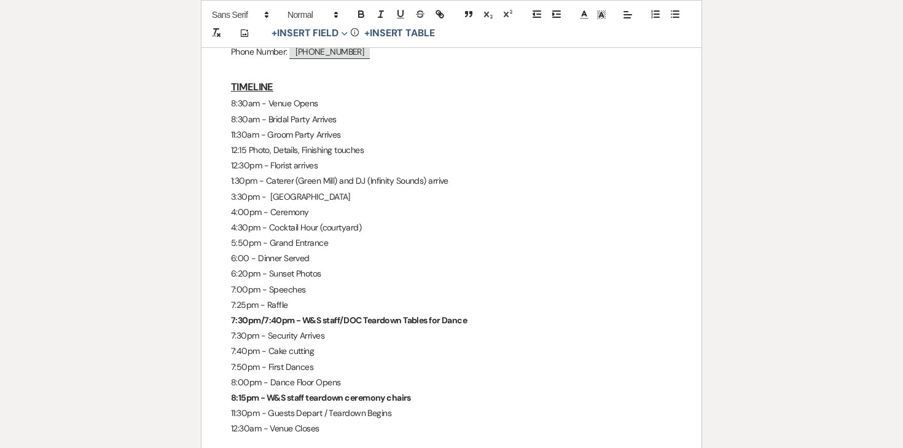
click at [327, 112] on p "8:30am - Bridal Party Arrives" at bounding box center [451, 119] width 441 height 15
click at [344, 127] on p "11:30am - Groom Party Arrives" at bounding box center [451, 134] width 441 height 15
click at [357, 143] on p "12:15 Photo, Details, Finishing touches" at bounding box center [451, 150] width 441 height 15
click at [367, 143] on p "12:15 Photo, Details, Finishing touches" at bounding box center [451, 150] width 441 height 15
click at [372, 127] on p "11:30am - Groom Party Arrives" at bounding box center [451, 134] width 441 height 15
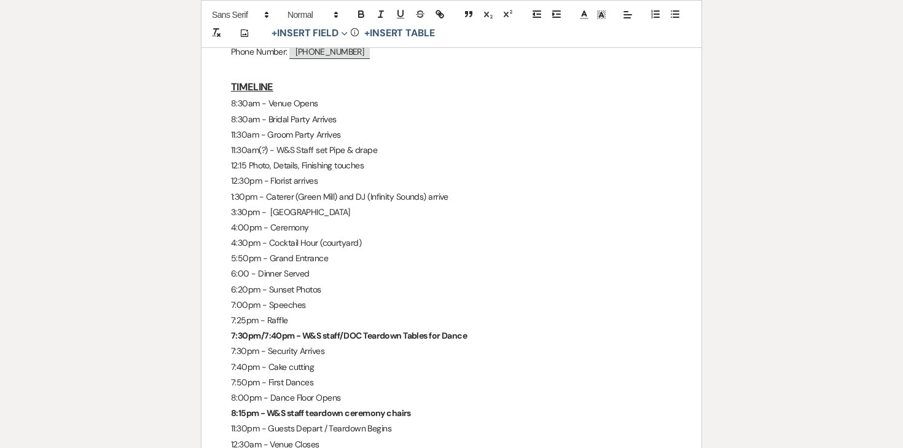
click at [322, 143] on p "11:30am(?) - W&S Staff set Pipe & drape" at bounding box center [451, 150] width 441 height 15
click at [361, 15] on icon "button" at bounding box center [361, 14] width 11 height 11
click at [364, 144] on strong "11:30am(?) - W&S Staff set Pipe & drape" at bounding box center [306, 149] width 151 height 11
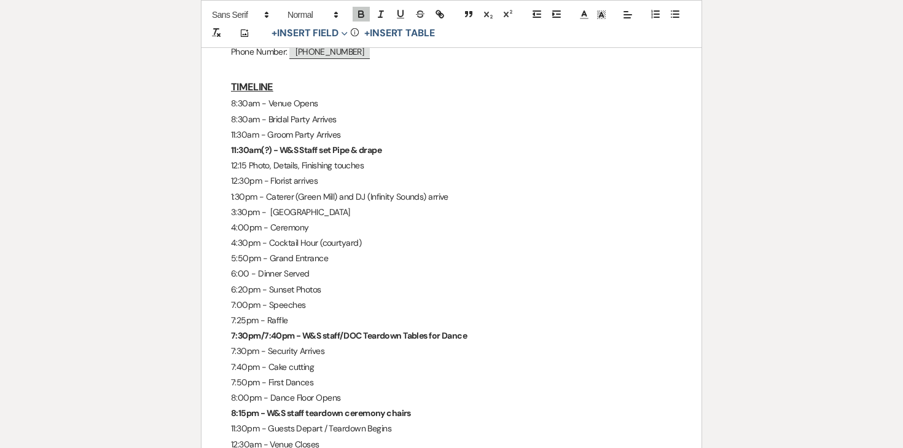
click at [396, 158] on p "12:15 Photo, Details, Finishing touches" at bounding box center [451, 165] width 441 height 15
click at [367, 235] on p "4:30pm - Cocktail Hour (courtyard)" at bounding box center [451, 242] width 441 height 15
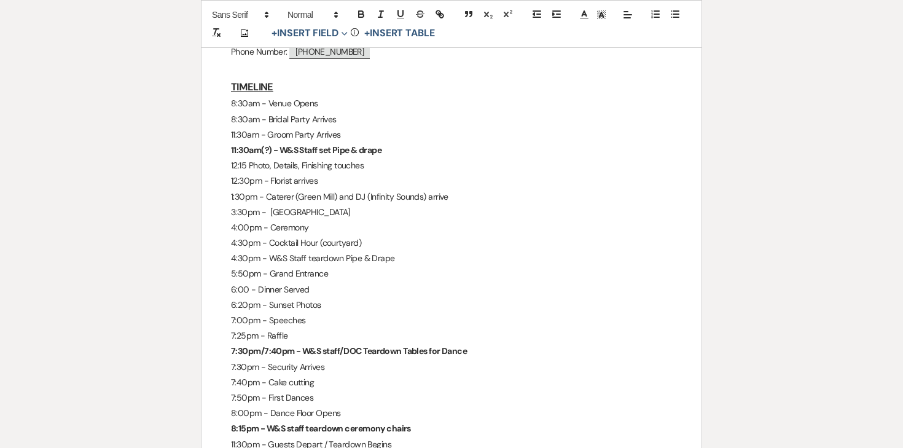
click at [333, 251] on p "4:30pm - W&S Staff teardown Pipe & Drape" at bounding box center [451, 258] width 441 height 15
click at [359, 12] on icon "button" at bounding box center [361, 12] width 4 height 3
click at [391, 220] on p "4:00pm - Ceremony" at bounding box center [451, 227] width 441 height 15
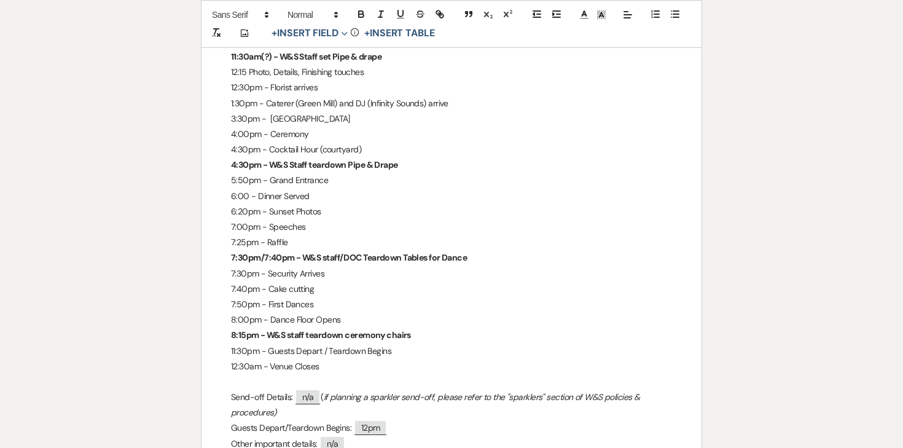
scroll to position [733, 0]
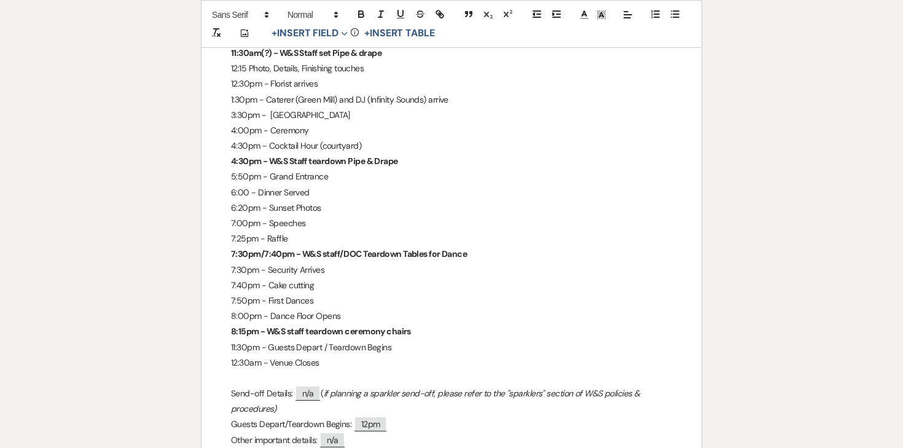
click at [389, 340] on p "11:30pm - Guests Depart / Teardown Begins" at bounding box center [451, 347] width 441 height 15
click at [412, 340] on p "11:30pm - Guests Depart / Teardown Begins" at bounding box center [451, 347] width 441 height 15
click at [425, 324] on p "8:15pm - W&S staff teardown ceremony chairs" at bounding box center [451, 331] width 441 height 15
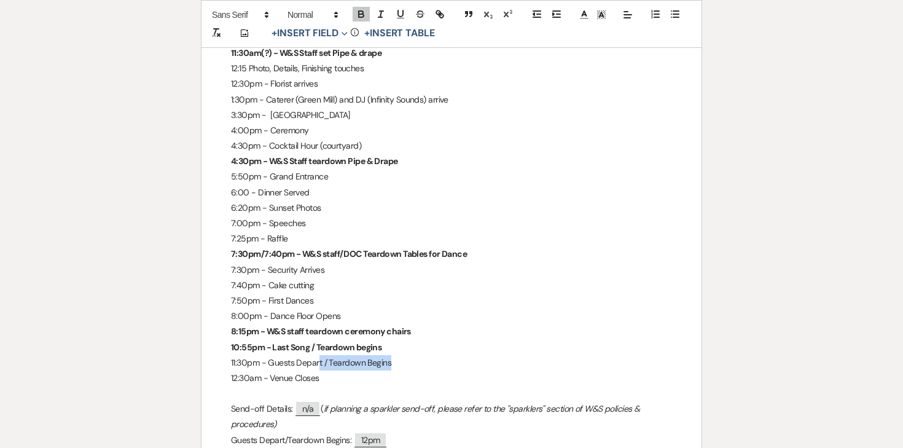
drag, startPoint x: 395, startPoint y: 329, endPoint x: 318, endPoint y: 327, distance: 76.8
click at [318, 355] on p "11:30pm - Guests Depart / Teardown Begins" at bounding box center [451, 362] width 441 height 15
click at [305, 342] on strong "10:55pm - Last Song / Teardown begins" at bounding box center [306, 347] width 151 height 11
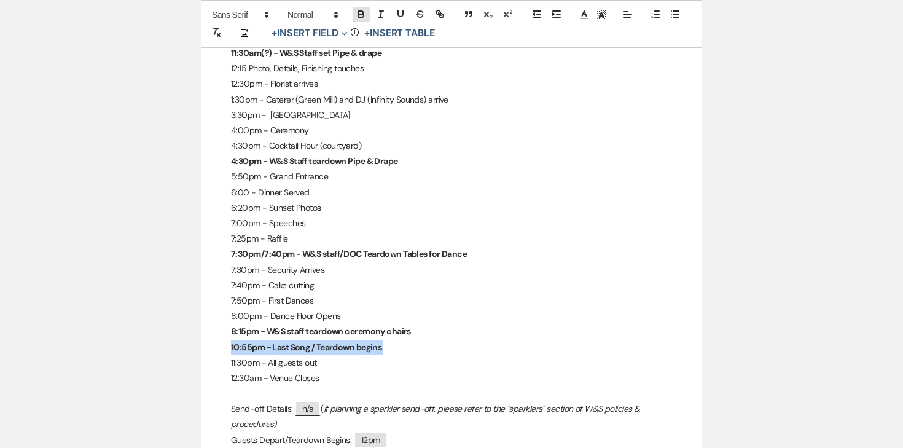
click at [364, 14] on icon "button" at bounding box center [361, 14] width 11 height 11
click at [393, 340] on p "10:55pm - Last Song / Teardown begins" at bounding box center [451, 347] width 441 height 15
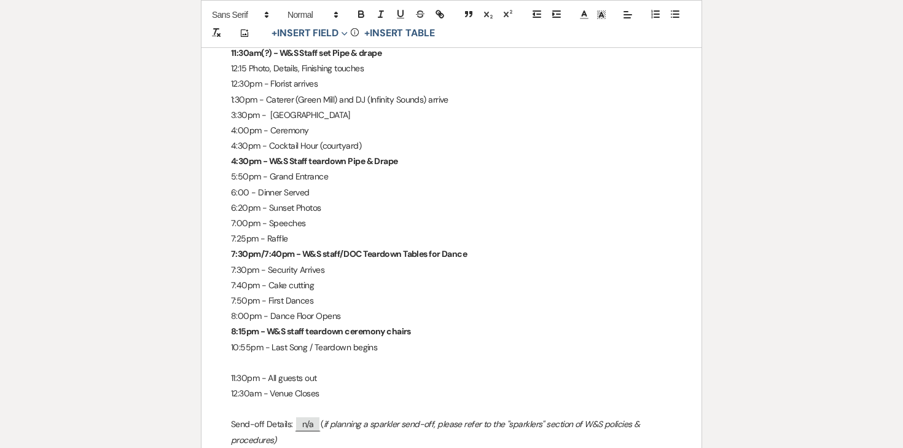
click at [314, 340] on p "10:55pm - Last Song / Teardown begins" at bounding box center [451, 347] width 441 height 15
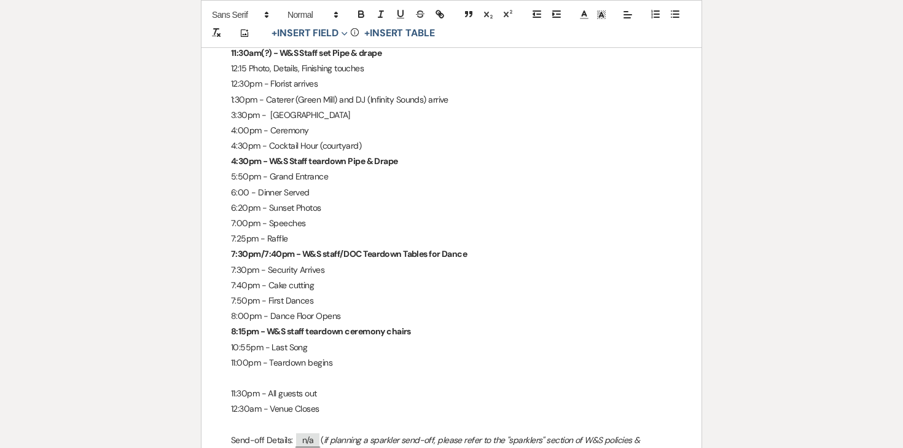
click at [297, 371] on p at bounding box center [451, 378] width 441 height 15
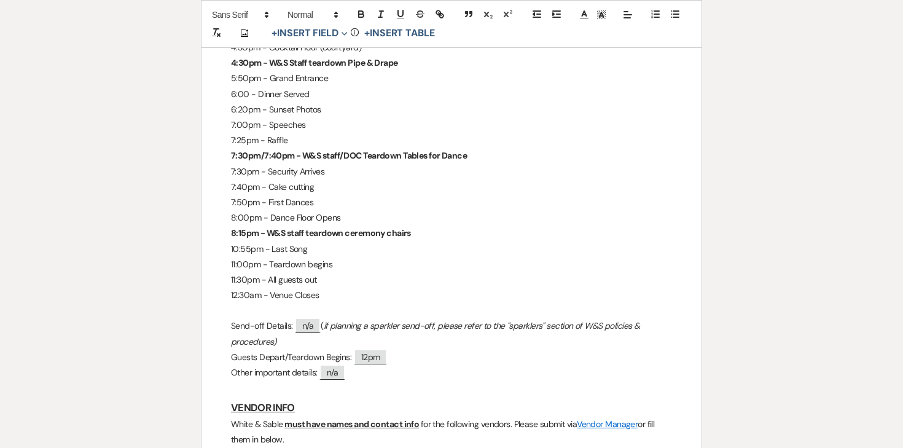
scroll to position [833, 0]
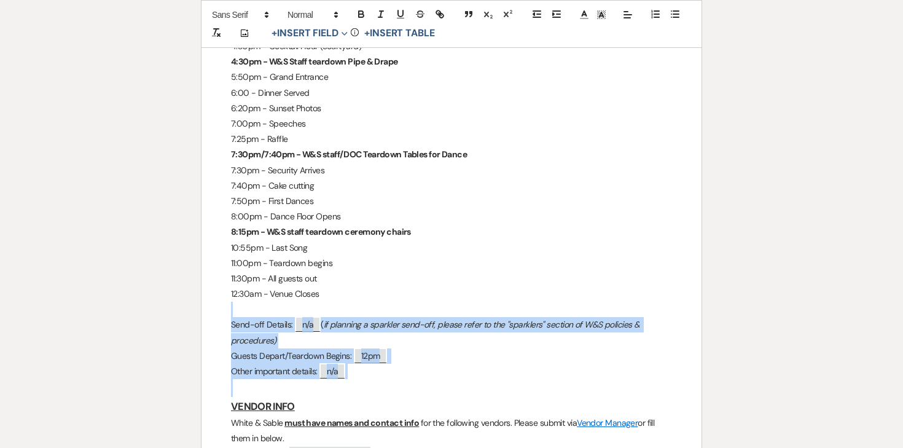
drag, startPoint x: 228, startPoint y: 285, endPoint x: 366, endPoint y: 353, distance: 153.9
click at [366, 353] on div "[PERSON_NAME] & [PERSON_NAME] - Final Details - [DATE] GENERAL EVENT DETAILS Br…" at bounding box center [452, 339] width 500 height 1917
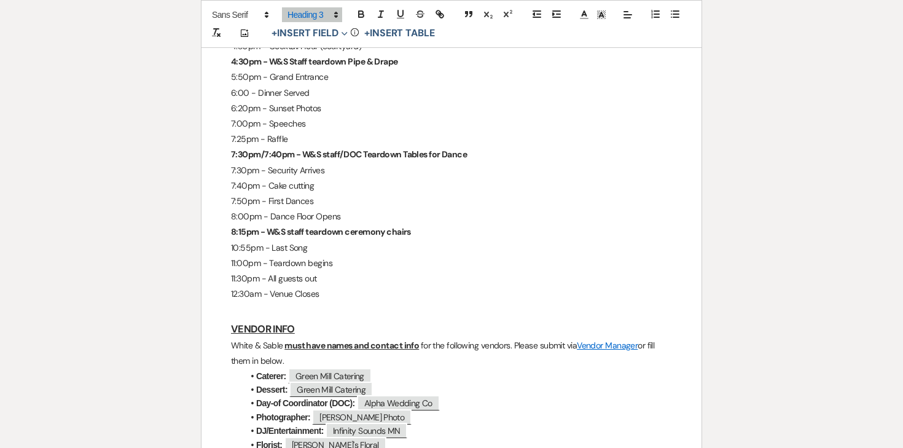
scroll to position [833, 0]
drag, startPoint x: 300, startPoint y: 331, endPoint x: 200, endPoint y: 318, distance: 101.0
click at [200, 318] on div "Printer Print Saved! Add Photo + Insert Field Expand Standard Field Smart Field…" at bounding box center [451, 272] width 885 height 1971
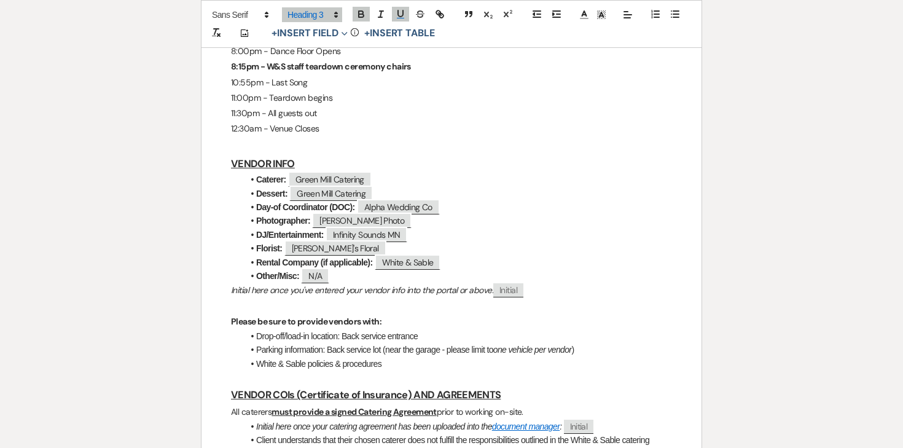
scroll to position [998, 0]
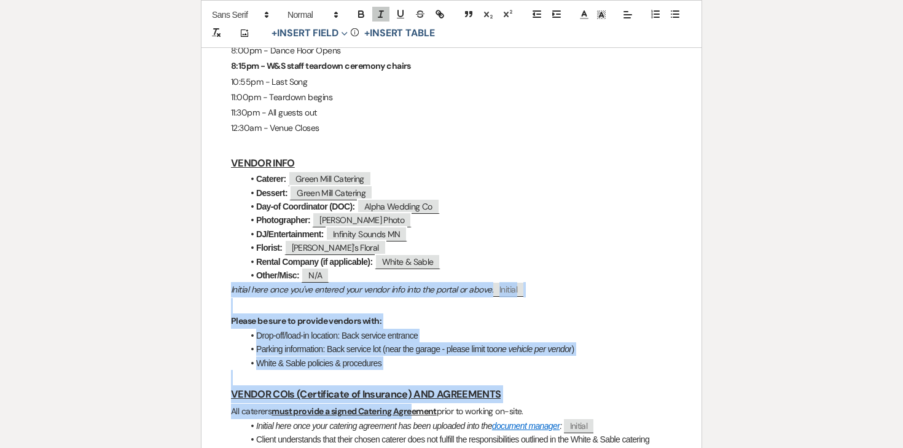
drag, startPoint x: 227, startPoint y: 257, endPoint x: 413, endPoint y: 376, distance: 220.2
click at [413, 376] on div "[PERSON_NAME] & [PERSON_NAME] - Final Details - [DATE] GENERAL EVENT DETAILS Br…" at bounding box center [452, 119] width 500 height 1809
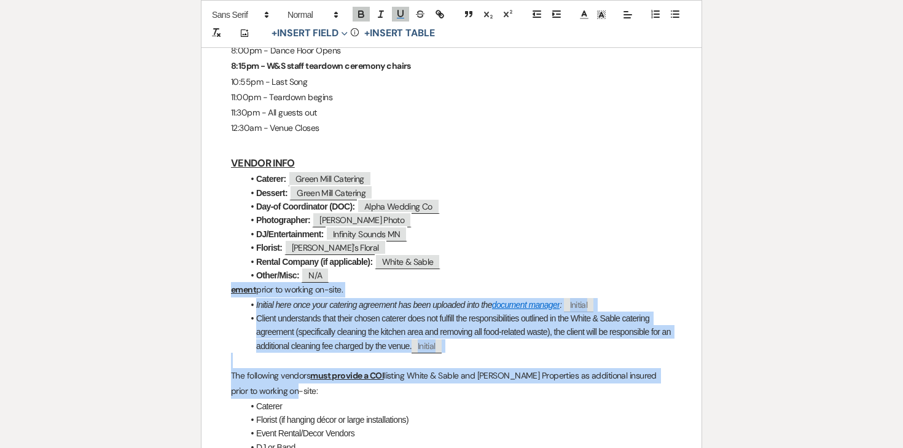
drag, startPoint x: 229, startPoint y: 263, endPoint x: 509, endPoint y: 362, distance: 297.1
click at [509, 362] on div "[PERSON_NAME] & [PERSON_NAME] - Final Details - [DATE] GENERAL EVENT DETAILS Br…" at bounding box center [452, 59] width 500 height 1688
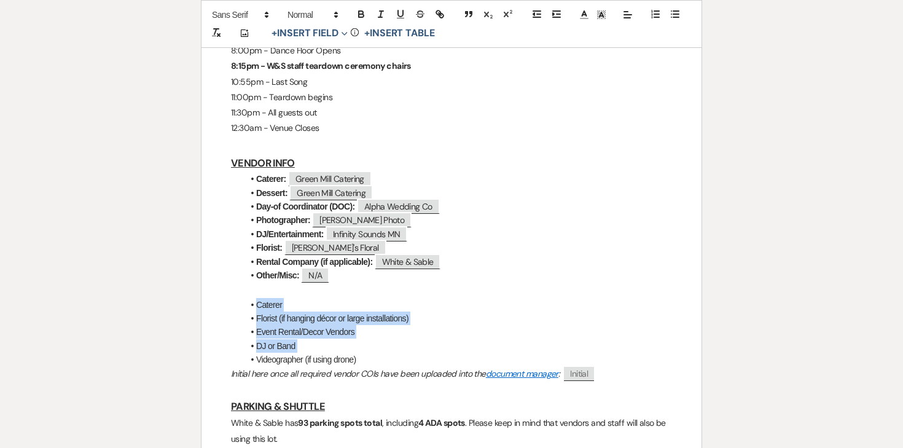
drag, startPoint x: 230, startPoint y: 270, endPoint x: 587, endPoint y: 328, distance: 362.2
click at [587, 328] on div "[PERSON_NAME] & [PERSON_NAME] - Final Details - [DATE] GENERAL EVENT DETAILS Br…" at bounding box center [452, 8] width 500 height 1586
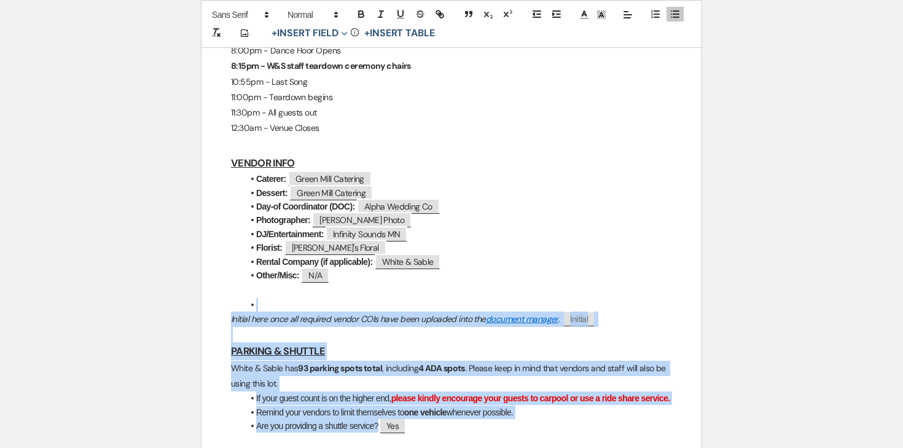
drag, startPoint x: 230, startPoint y: 269, endPoint x: 595, endPoint y: 406, distance: 389.1
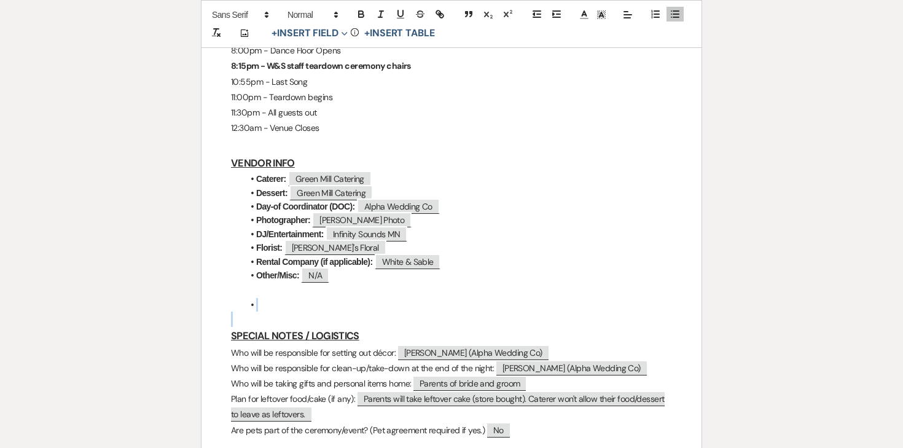
drag, startPoint x: 237, startPoint y: 271, endPoint x: 301, endPoint y: 283, distance: 65.6
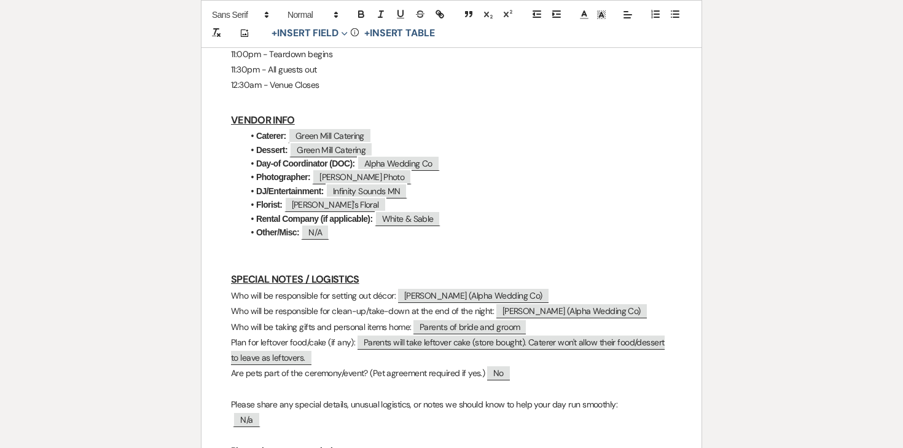
scroll to position [1045, 0]
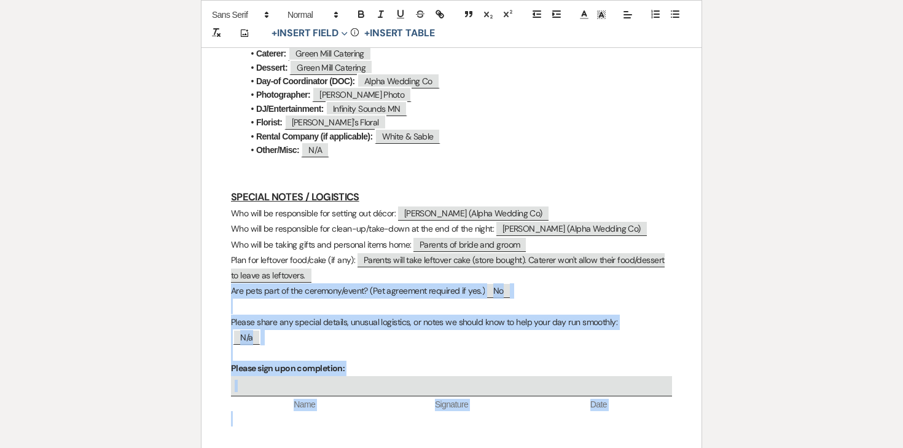
drag, startPoint x: 227, startPoint y: 300, endPoint x: 364, endPoint y: 447, distance: 201.3
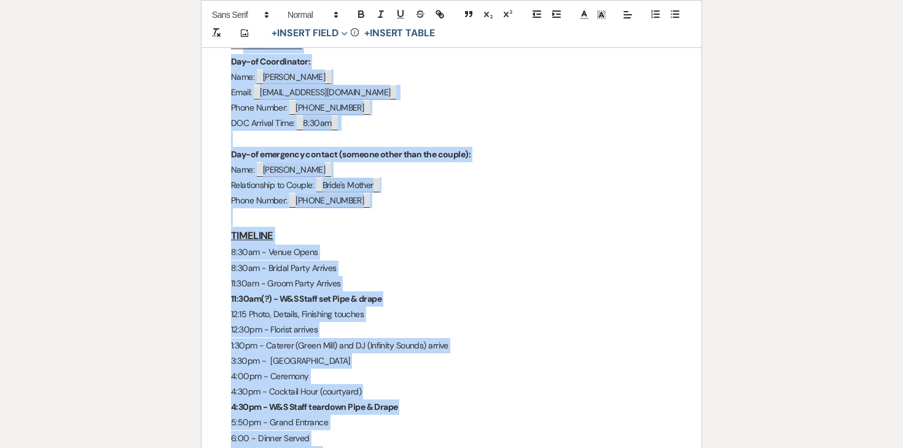
scroll to position [469, 0]
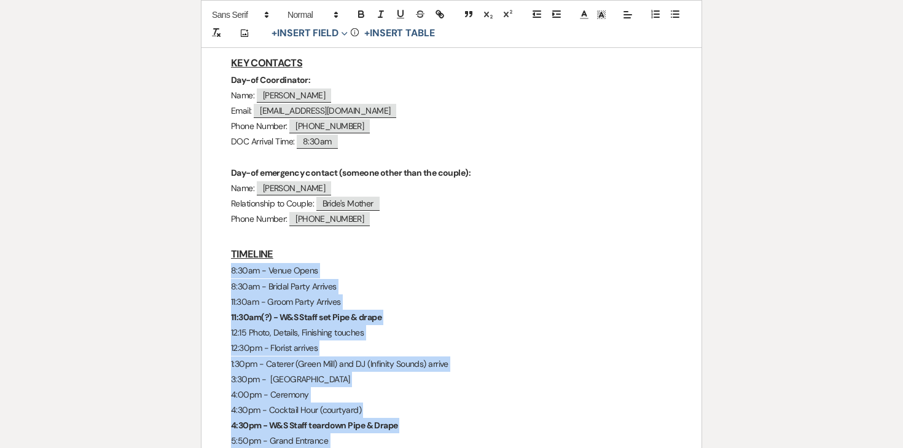
drag, startPoint x: 320, startPoint y: 387, endPoint x: 221, endPoint y: 243, distance: 174.7
click at [221, 243] on div "[PERSON_NAME] & [PERSON_NAME] - Final Details - [DATE] GENERAL EVENT DETAILS Br…" at bounding box center [452, 370] width 500 height 1253
copy div "8:30am - Venue Opens 8:30am - Bridal Party Arrives 11:30am - Groom Party Arrive…"
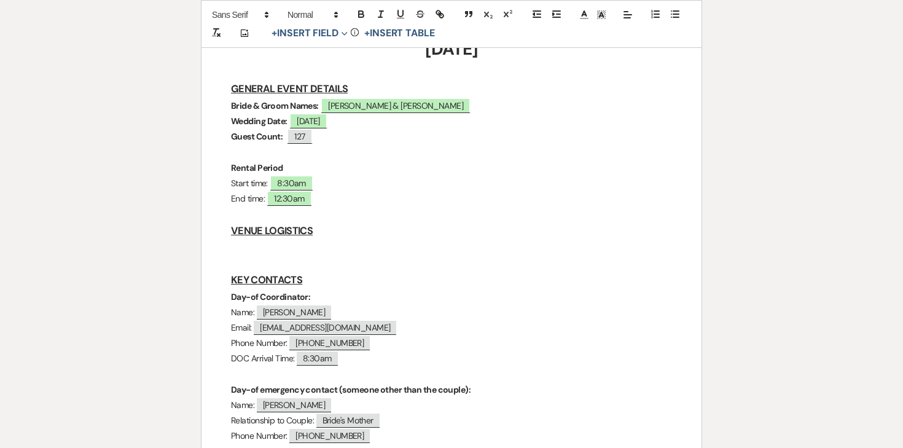
scroll to position [0, 0]
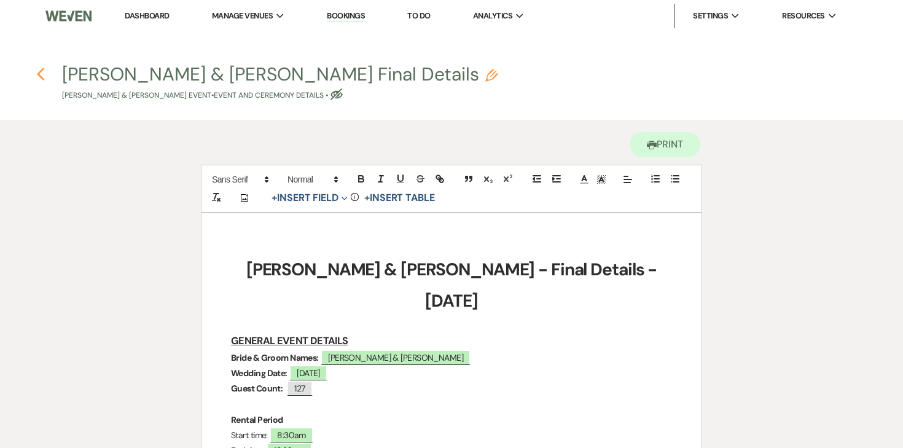
click at [44, 74] on icon "Previous" at bounding box center [40, 74] width 9 height 15
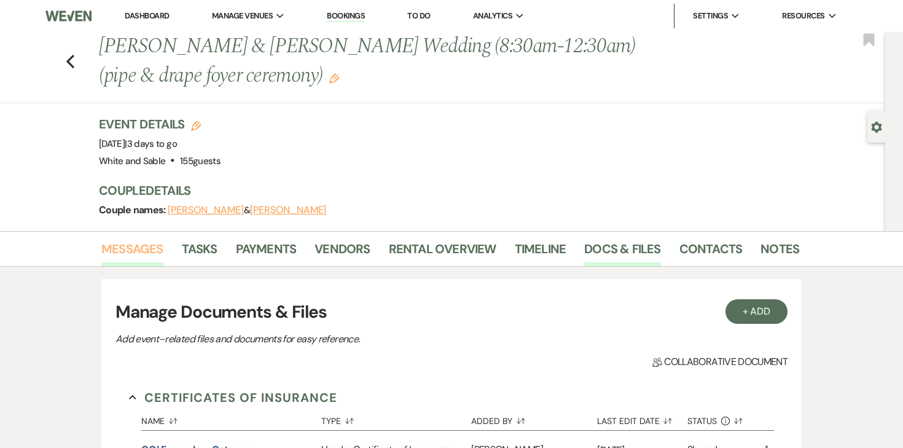
click at [152, 253] on link "Messages" at bounding box center [132, 252] width 62 height 27
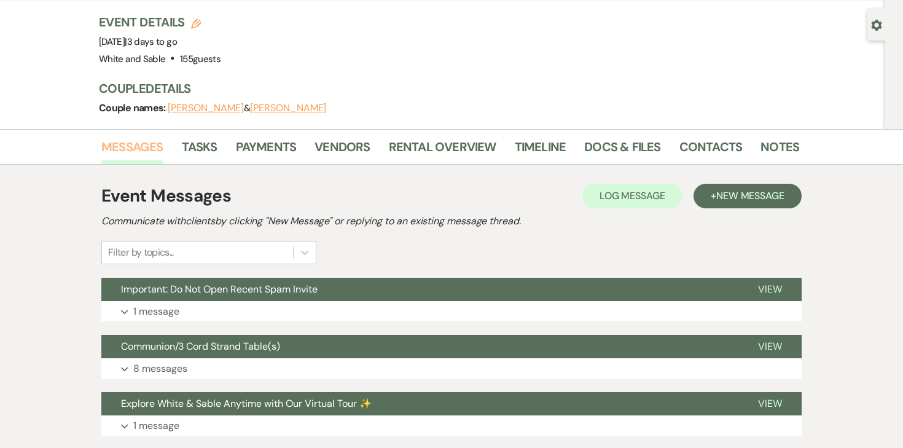
scroll to position [122, 0]
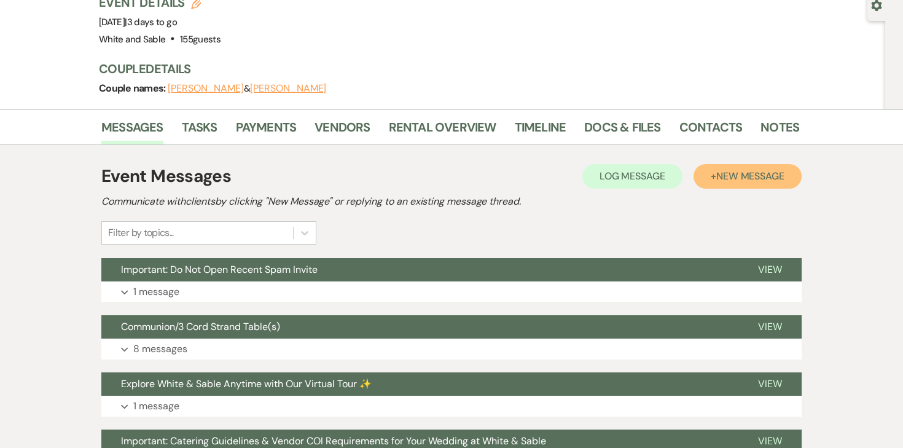
click at [747, 168] on button "+ New Message" at bounding box center [748, 176] width 108 height 25
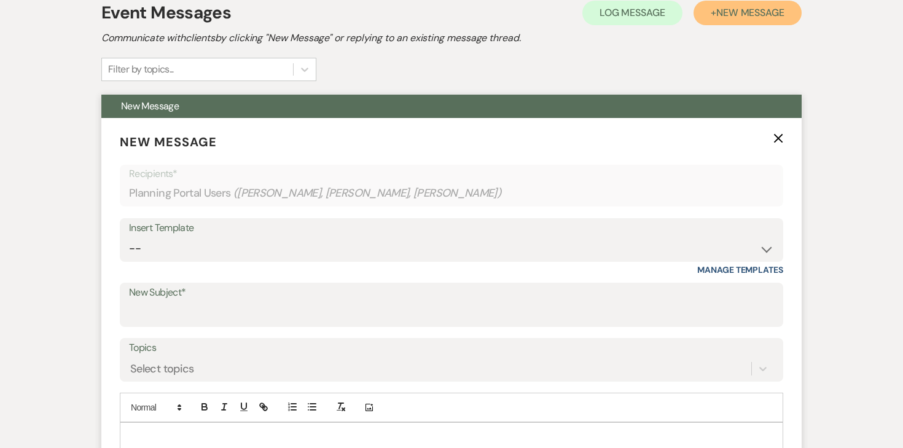
scroll to position [284, 0]
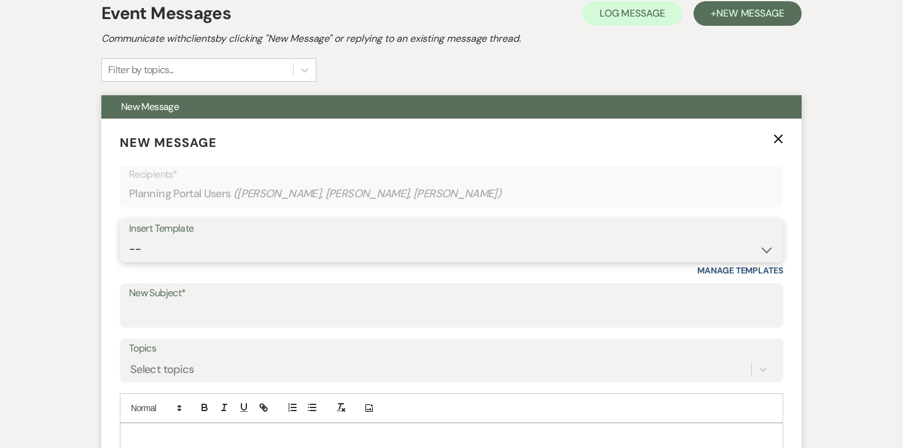
click at [364, 247] on select "-- Inquiry Response (Venue Guide) Schedule - Venue Tour Appt Confirmation Sched…" at bounding box center [451, 249] width 645 height 24
select select "5559"
type input "Happy Wedding Week! 💕 [final details inside]"
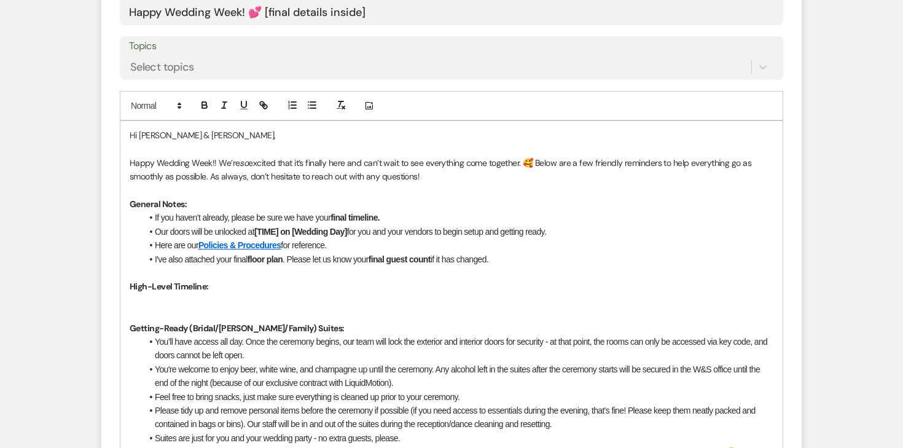
scroll to position [587, 0]
click at [191, 293] on p at bounding box center [452, 300] width 644 height 14
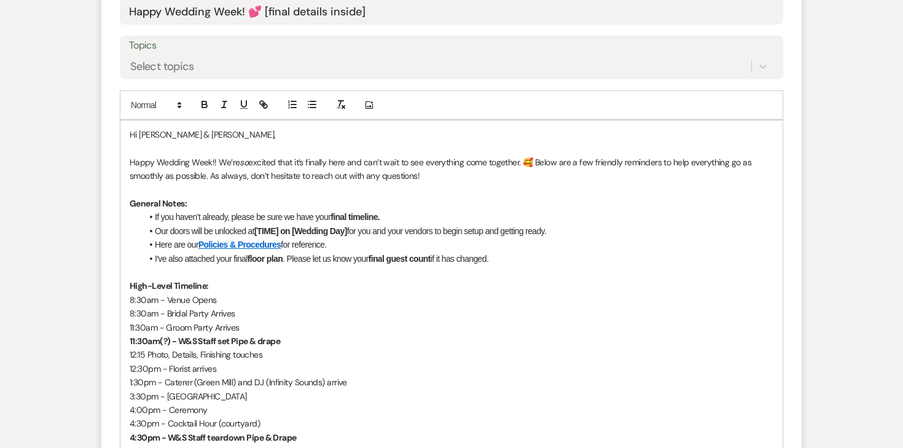
click at [285, 214] on li "If you haven’t already, please be sure we have your final timeline." at bounding box center [458, 217] width 632 height 14
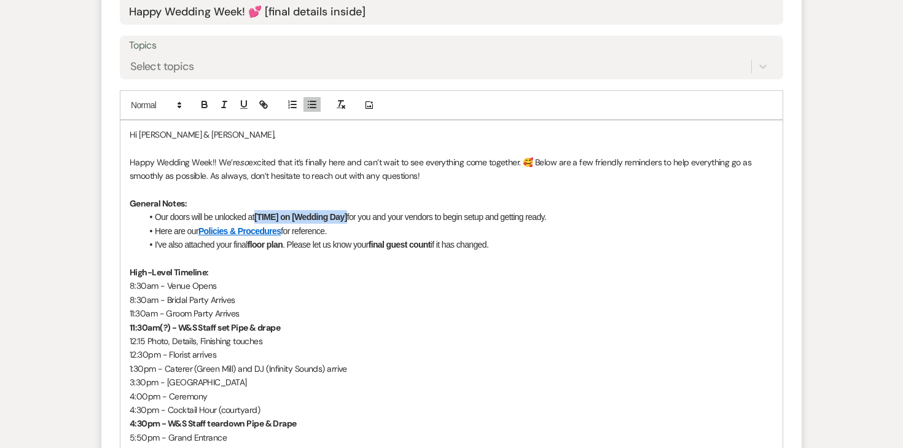
drag, startPoint x: 351, startPoint y: 218, endPoint x: 258, endPoint y: 214, distance: 93.5
click at [258, 214] on li "Our doors will be unlocked at [TIME] on [Wedding Day] for you and your vendors …" at bounding box center [458, 217] width 632 height 14
drag, startPoint x: 501, startPoint y: 244, endPoint x: 316, endPoint y: 243, distance: 184.9
click at [316, 243] on li "I've also attached your final floor plan . Please let us know your final guest …" at bounding box center [458, 245] width 632 height 14
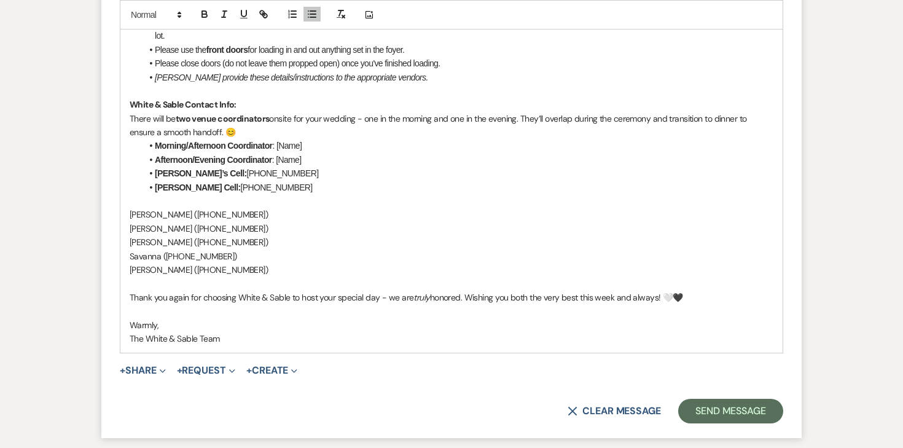
scroll to position [1492, 0]
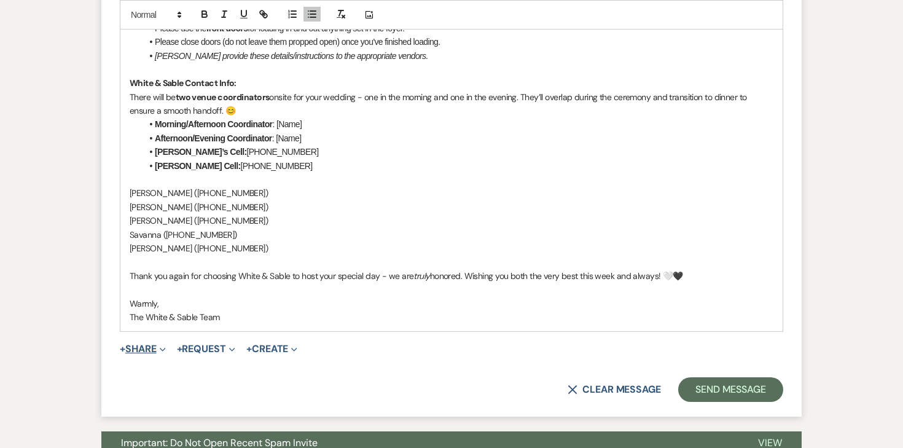
click at [155, 348] on button "+ Share Expand" at bounding box center [143, 349] width 46 height 10
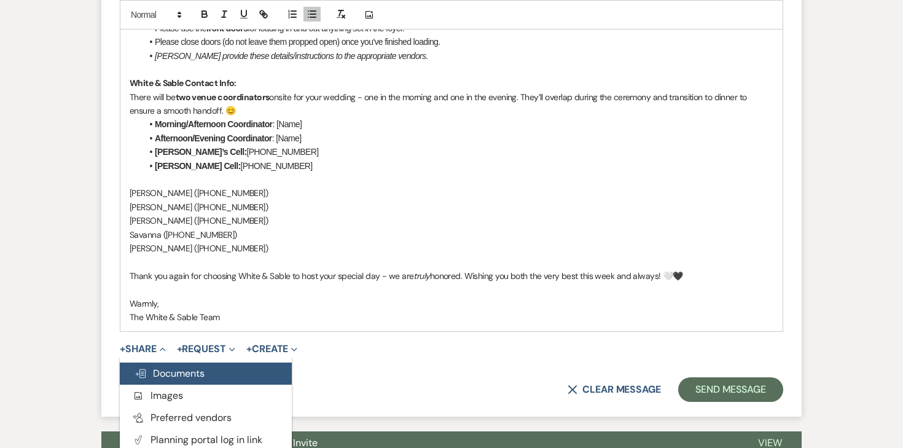
click at [173, 372] on span "Doc Upload Documents" at bounding box center [170, 373] width 70 height 13
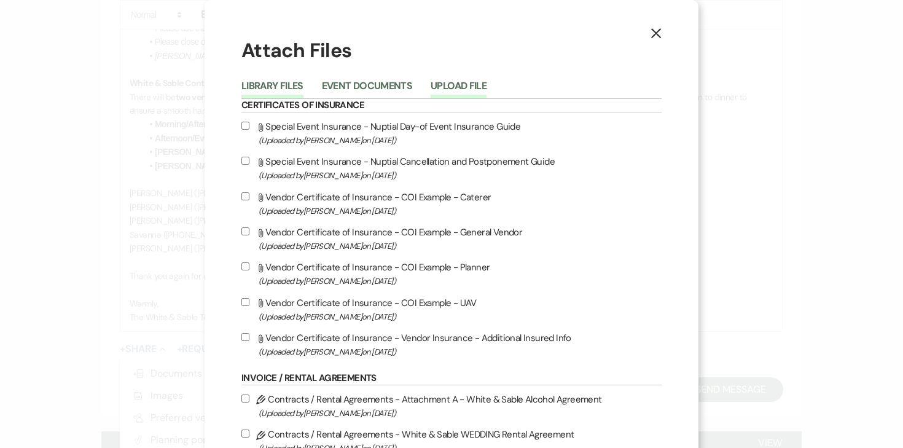
click at [480, 82] on button "Upload File" at bounding box center [459, 89] width 56 height 17
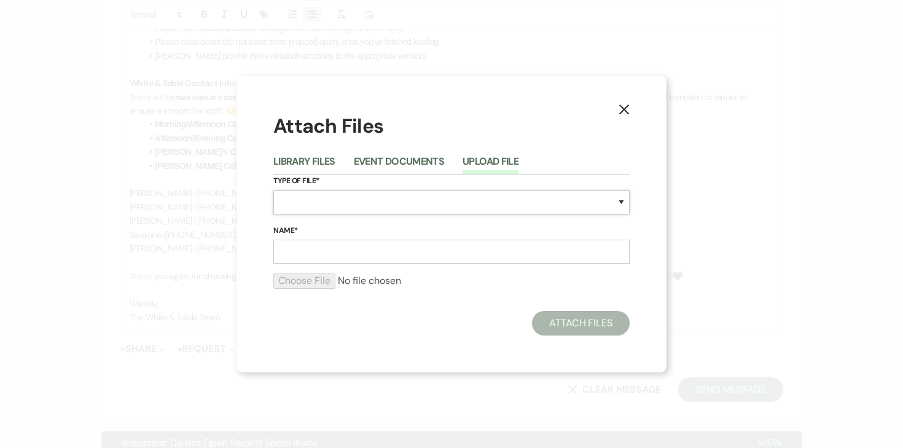
click at [367, 199] on select "Special Event Insurance Vendor Certificate of Insurance Contracts / Rental Agre…" at bounding box center [451, 202] width 356 height 24
select select "24"
click at [330, 255] on input "Name*" at bounding box center [451, 252] width 356 height 24
type input "J"
type input "e"
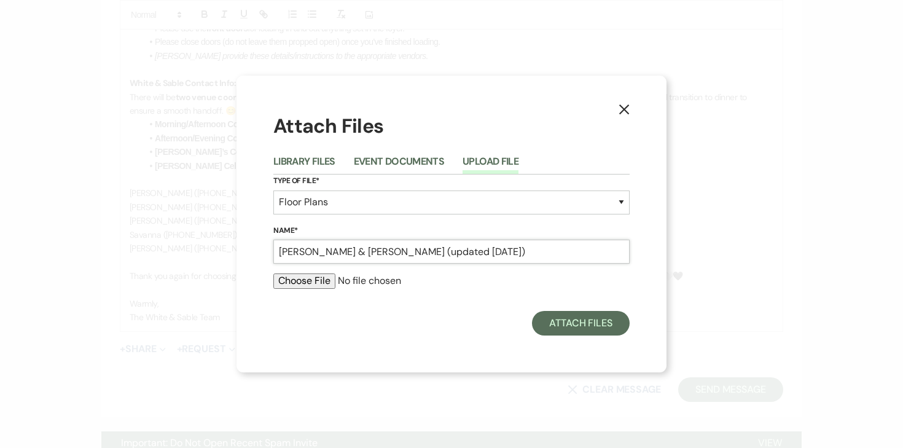
click at [431, 254] on input "[PERSON_NAME] & [PERSON_NAME] (updated [DATE])" at bounding box center [451, 252] width 356 height 24
click at [460, 253] on input "[PERSON_NAME] & [PERSON_NAME] (updated [DATE])" at bounding box center [451, 252] width 356 height 24
type input "[PERSON_NAME] & [PERSON_NAME] (updated 9.1525)"
click at [310, 291] on div at bounding box center [451, 285] width 356 height 25
click at [310, 281] on input "file" at bounding box center [451, 280] width 356 height 15
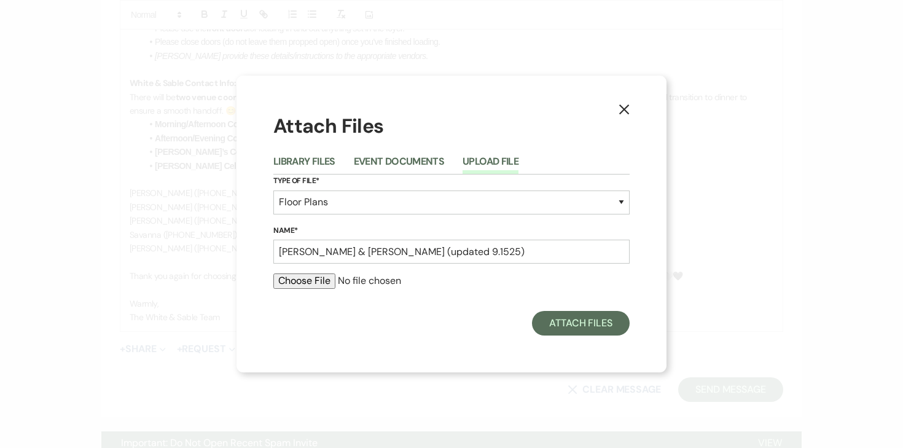
type input "C:\fakepath\[DATE] - Floor Plan - [PERSON_NAME] & [PERSON_NAME] (updated [DATE]…"
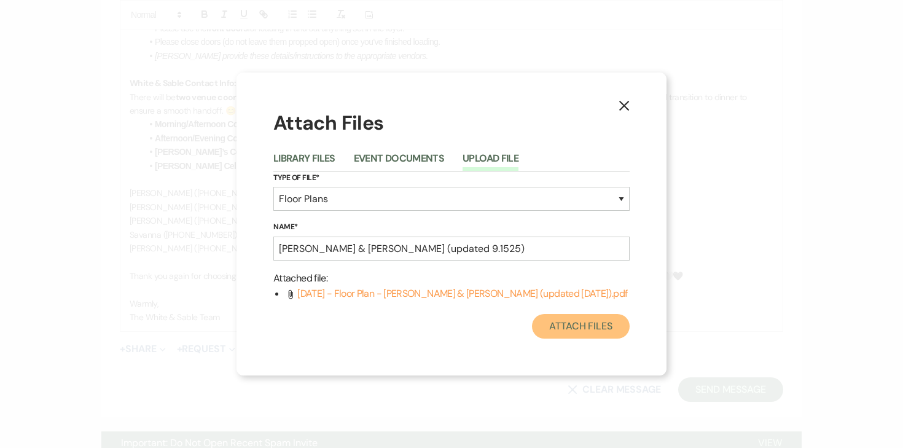
click at [551, 329] on button "Attach Files" at bounding box center [581, 326] width 98 height 25
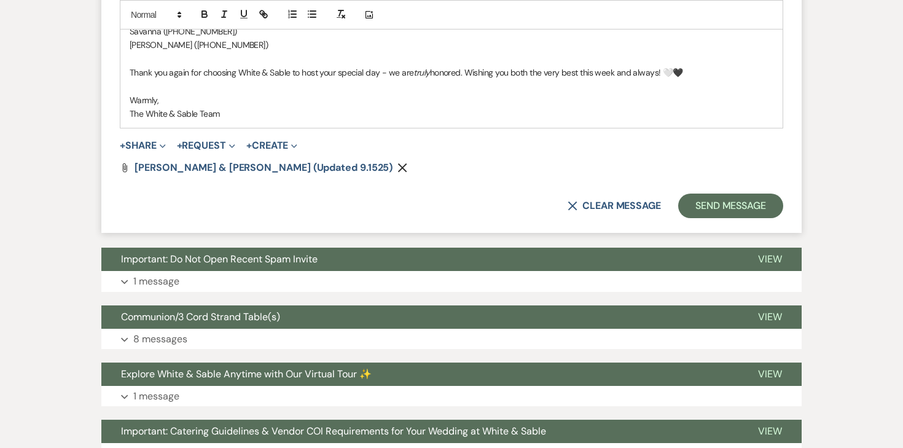
scroll to position [1735, 0]
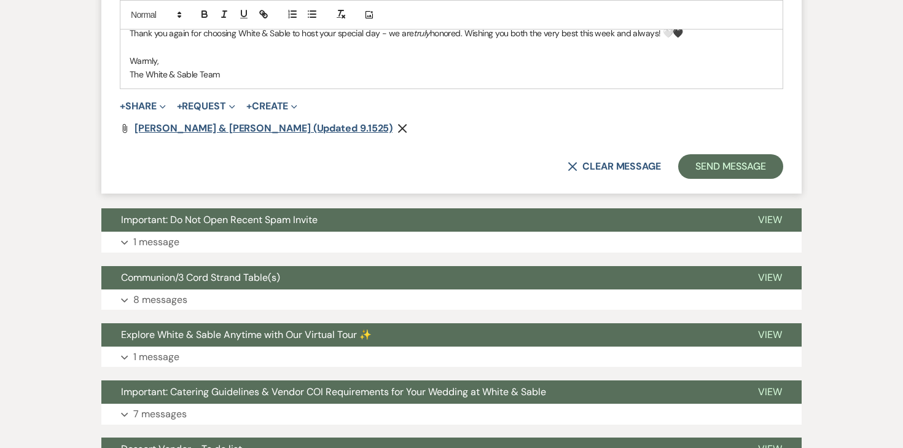
click at [196, 127] on span "[PERSON_NAME] & [PERSON_NAME] (updated 9.1525)" at bounding box center [264, 128] width 258 height 13
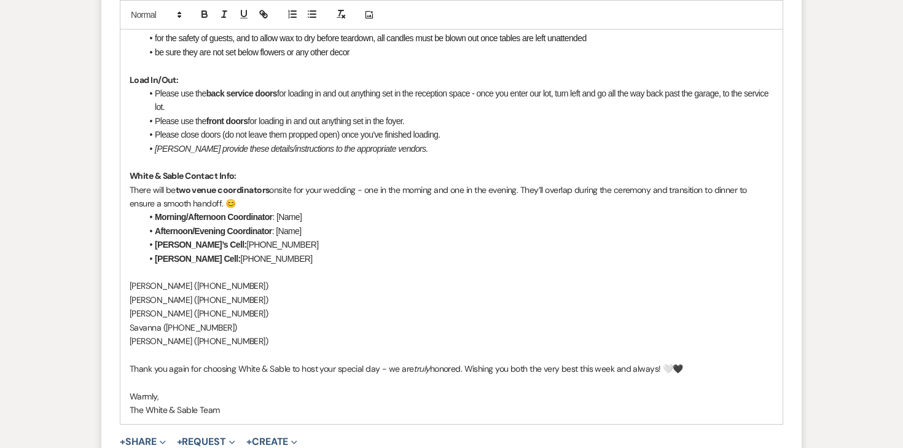
scroll to position [1405, 0]
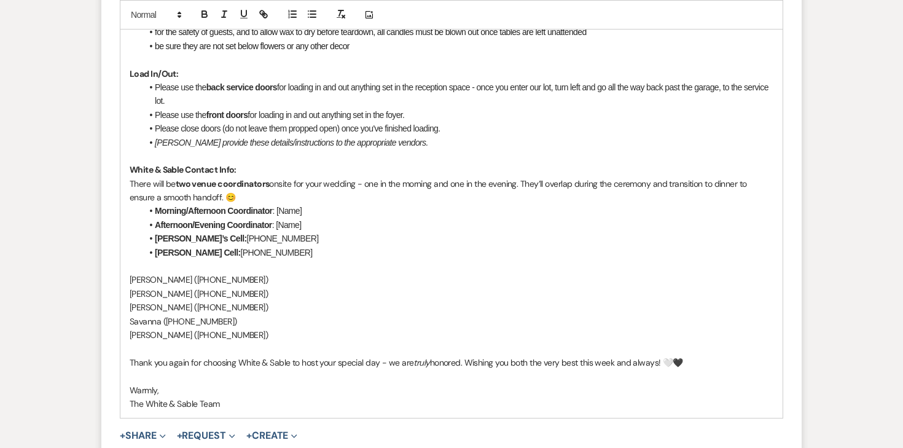
click at [172, 283] on p "[PERSON_NAME] ([PHONE_NUMBER]‬)" at bounding box center [452, 280] width 644 height 14
click at [165, 294] on p "[PERSON_NAME] ([PHONE_NUMBER]‬)" at bounding box center [452, 294] width 644 height 14
copy p "[PERSON_NAME] ([PHONE_NUMBER]‬)"
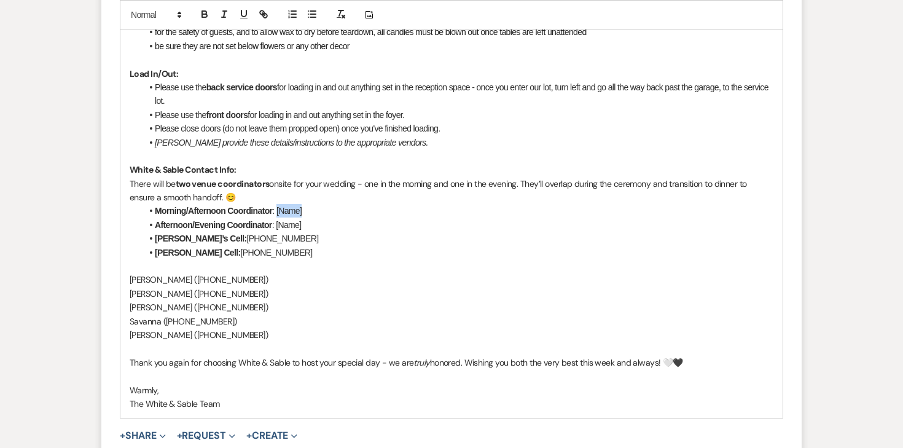
drag, startPoint x: 308, startPoint y: 210, endPoint x: 277, endPoint y: 208, distance: 30.7
click at [277, 208] on li "Morning/Afternoon Coordinator : [Name]" at bounding box center [458, 211] width 632 height 14
click at [148, 336] on p "[PERSON_NAME] ‭([PHONE_NUMBER]‬)" at bounding box center [452, 335] width 644 height 14
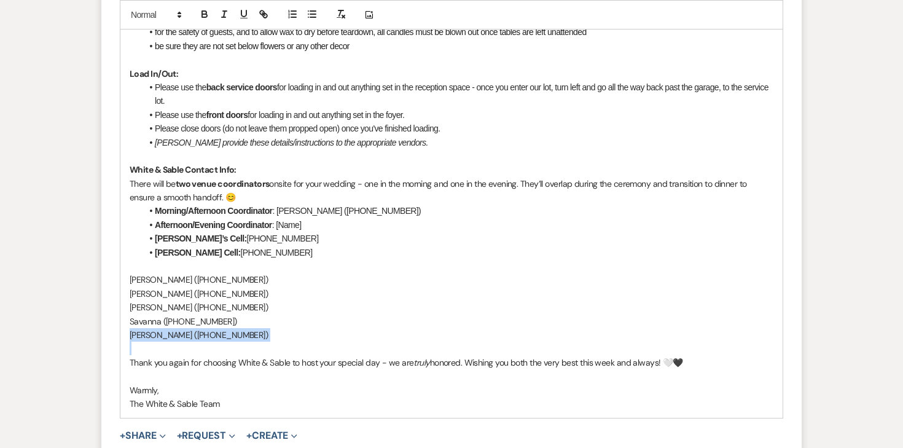
copy p "[PERSON_NAME] ‭([PHONE_NUMBER]‬)"
drag, startPoint x: 312, startPoint y: 230, endPoint x: 275, endPoint y: 227, distance: 36.4
click at [275, 227] on li "Afternoon/Evening Coordinator : [Name]" at bounding box center [458, 225] width 632 height 14
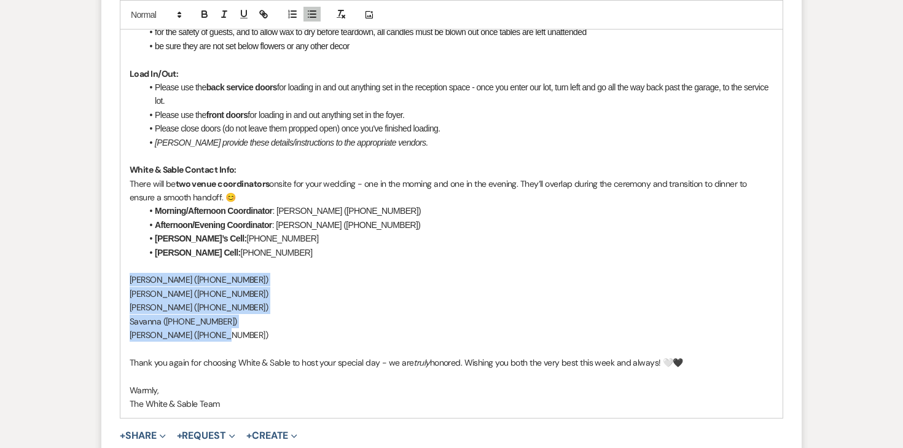
drag, startPoint x: 229, startPoint y: 335, endPoint x: 118, endPoint y: 277, distance: 124.8
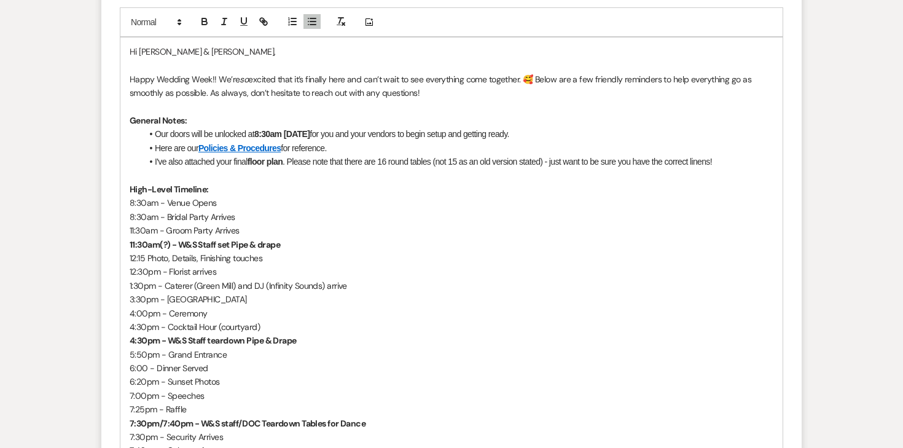
scroll to position [669, 0]
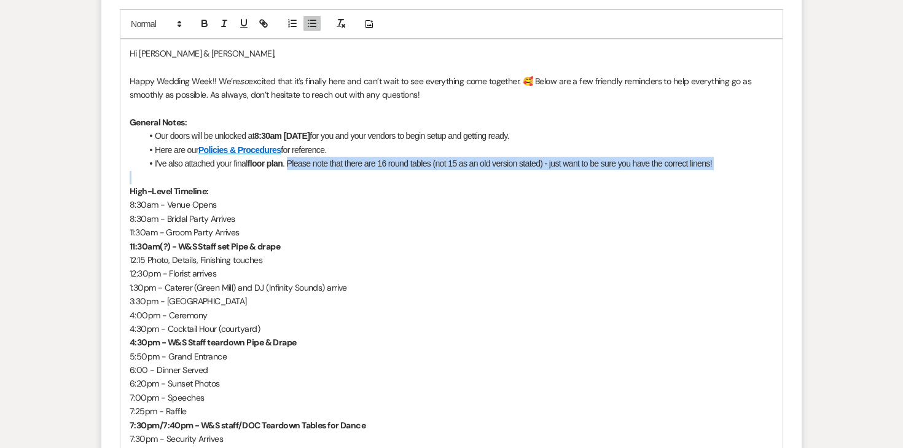
drag, startPoint x: 289, startPoint y: 163, endPoint x: 745, endPoint y: 180, distance: 456.2
click at [227, 28] on icon "button" at bounding box center [224, 23] width 11 height 11
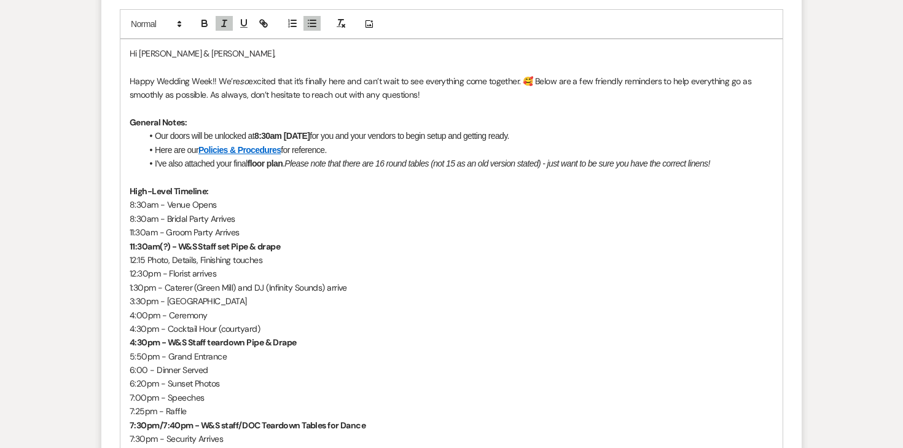
click at [360, 203] on p "8:30am - Venue Opens" at bounding box center [452, 205] width 644 height 14
drag, startPoint x: 380, startPoint y: 163, endPoint x: 435, endPoint y: 166, distance: 55.4
click at [435, 166] on em "Please note that there are 16 round tables (not 15 as an old version stated) - …" at bounding box center [496, 164] width 425 height 10
click at [205, 26] on icon "button" at bounding box center [204, 24] width 5 height 3
click at [338, 206] on p "8:30am - Venue Opens" at bounding box center [452, 205] width 644 height 14
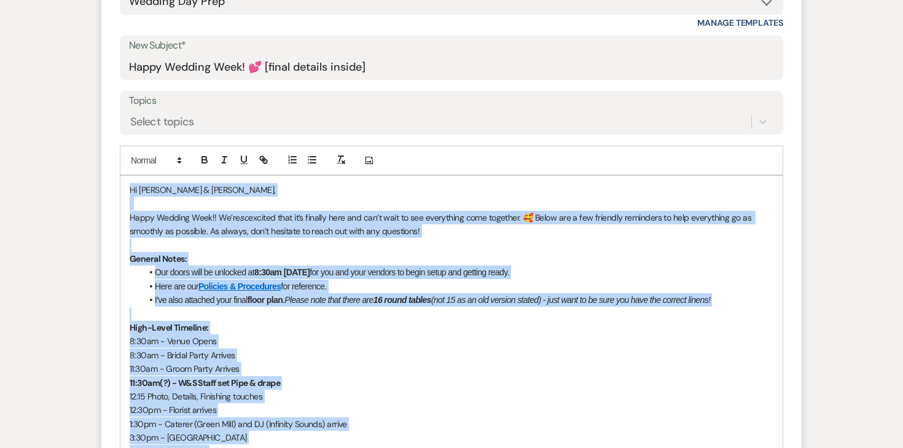
scroll to position [525, 0]
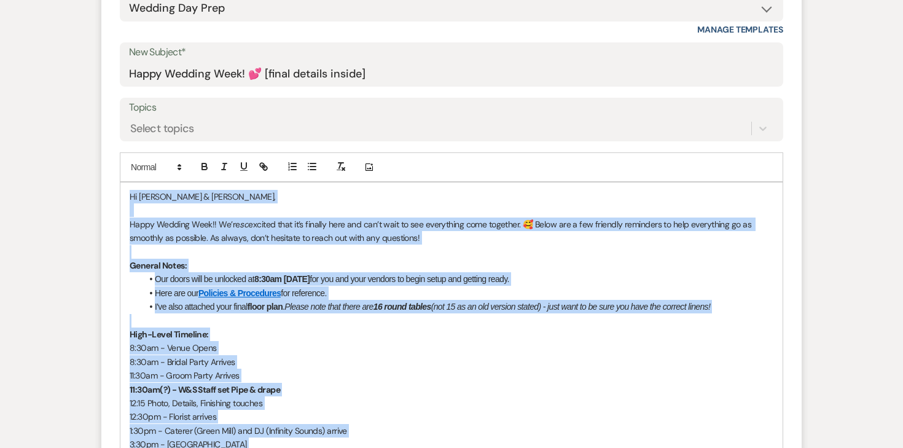
drag, startPoint x: 227, startPoint y: 378, endPoint x: 109, endPoint y: 191, distance: 221.8
copy div "Lo Ipsumd & Sitam, Conse Adipisc Elit!! Se’do ei tempori utla et’d magnaal enim…"
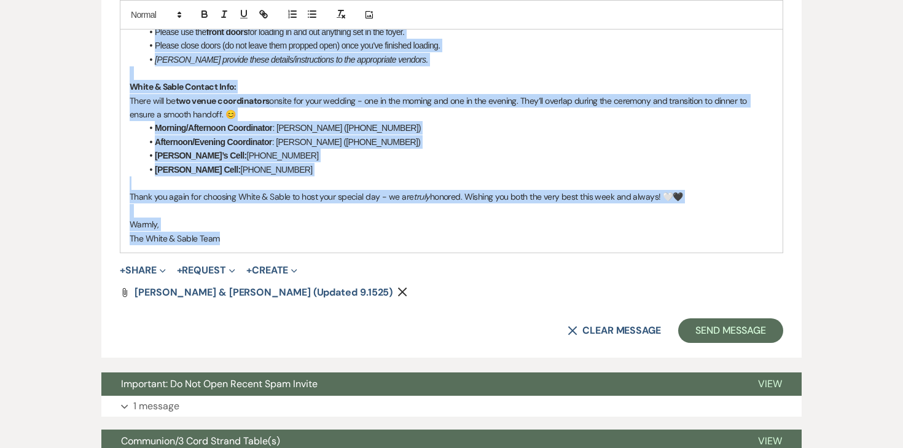
scroll to position [1398, 0]
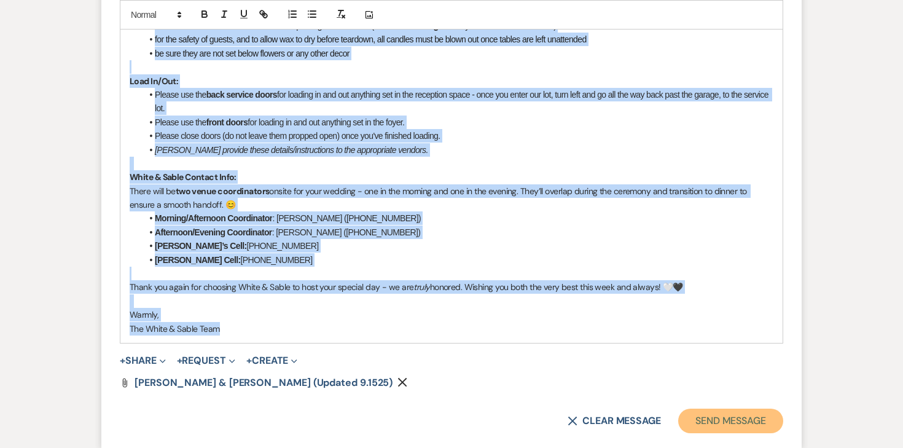
click at [775, 417] on button "Send Message" at bounding box center [730, 421] width 105 height 25
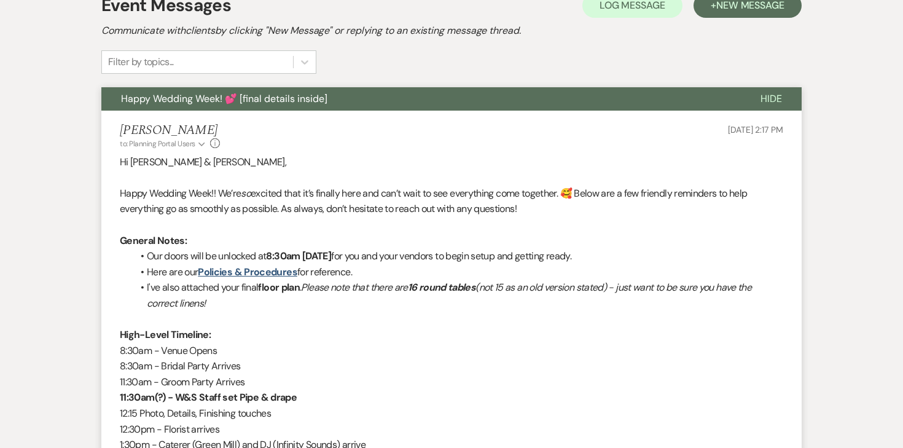
scroll to position [96, 0]
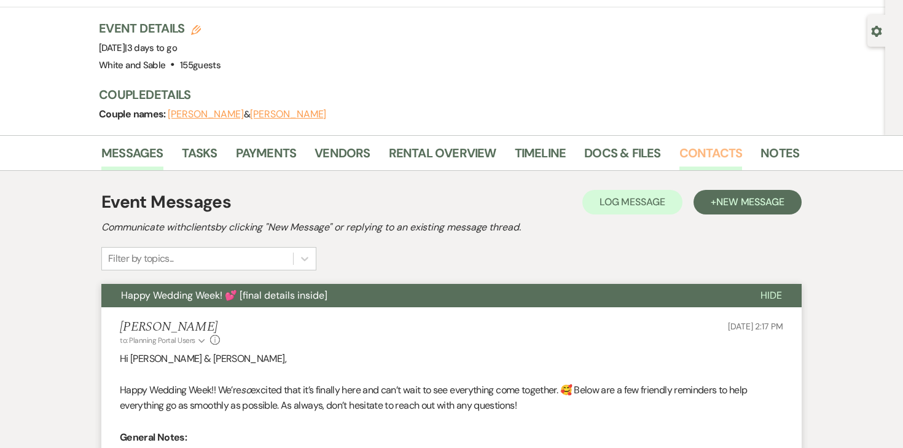
click at [694, 157] on link "Contacts" at bounding box center [711, 156] width 63 height 27
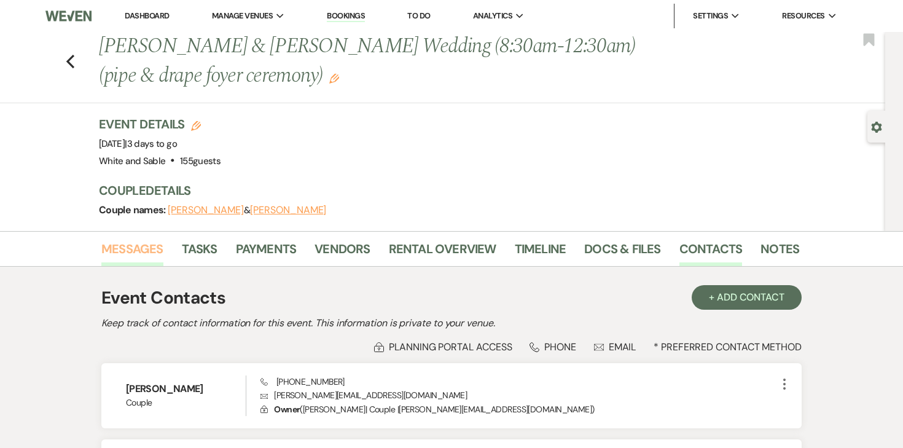
click at [124, 253] on link "Messages" at bounding box center [132, 252] width 62 height 27
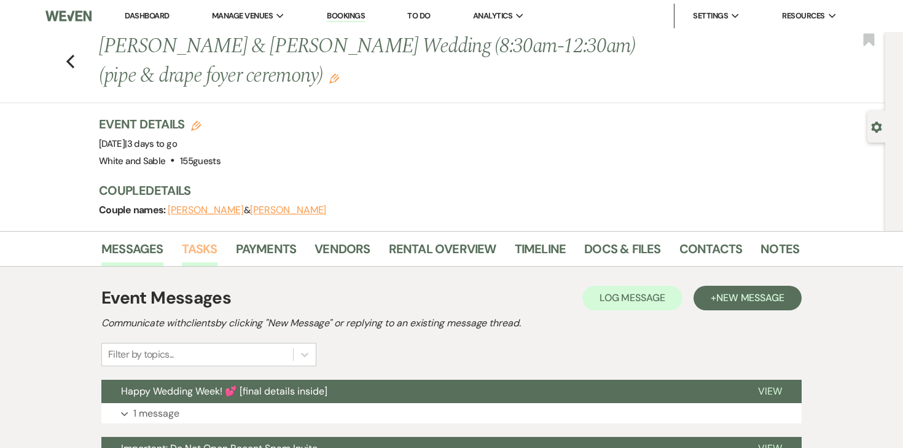
click at [203, 251] on link "Tasks" at bounding box center [200, 252] width 36 height 27
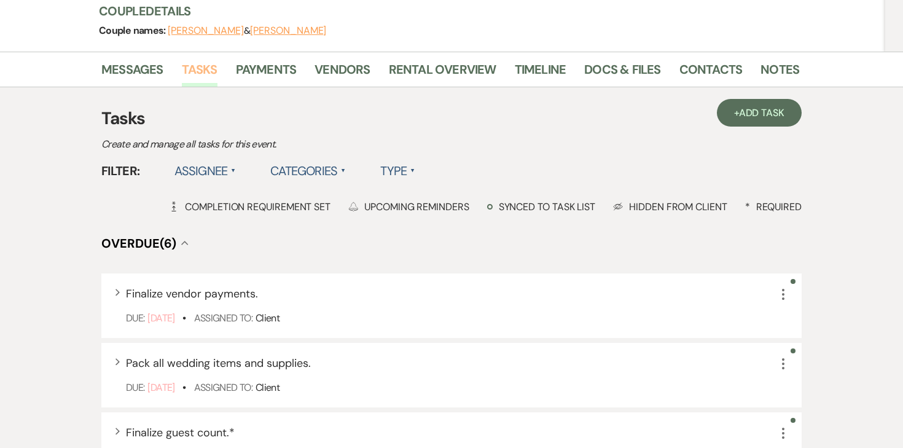
scroll to position [178, 0]
click at [224, 168] on label "Assignee ▲" at bounding box center [206, 172] width 62 height 22
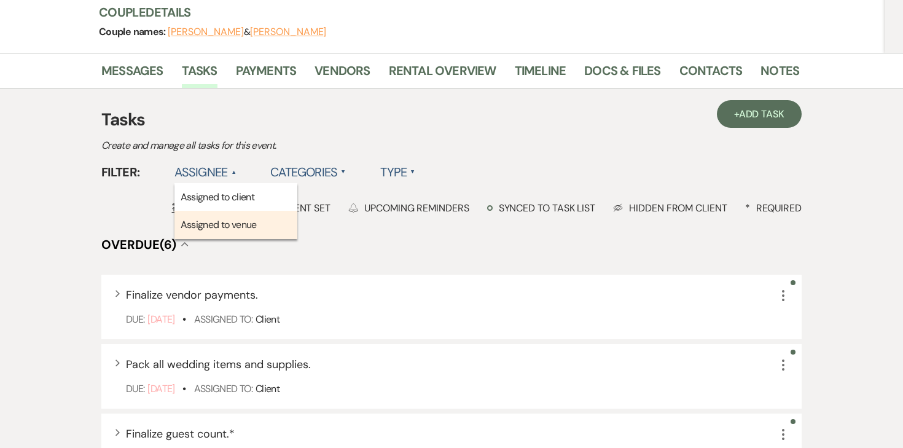
click at [220, 219] on li "Assigned to venue" at bounding box center [236, 225] width 123 height 28
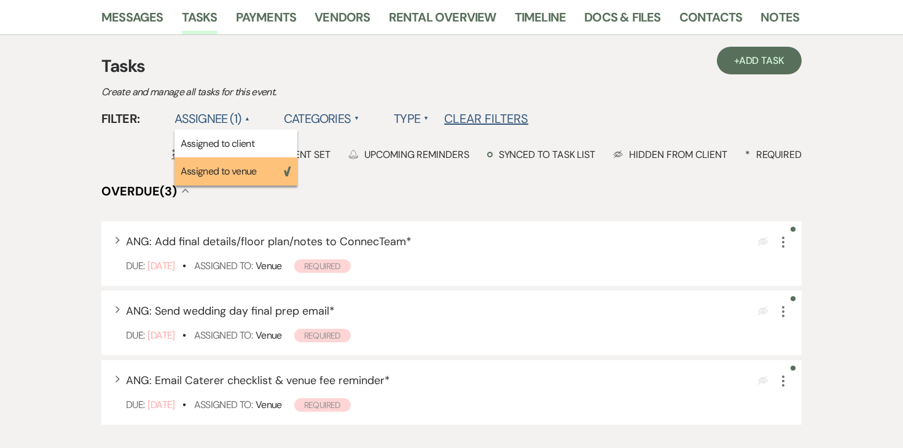
scroll to position [232, 0]
click at [782, 310] on use "button" at bounding box center [783, 310] width 2 height 11
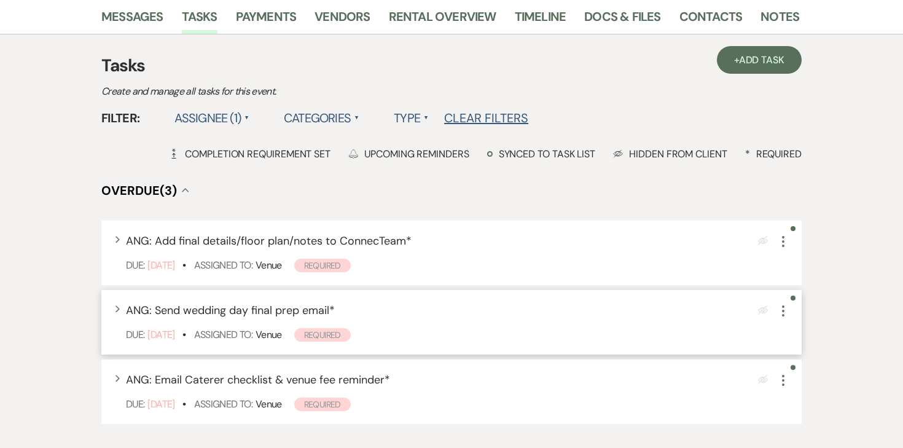
click at [784, 310] on icon "More" at bounding box center [783, 311] width 15 height 15
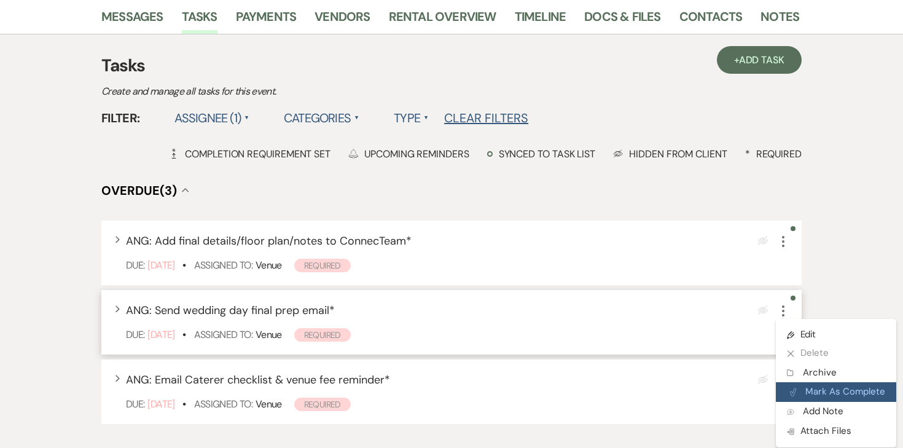
click at [792, 389] on icon "Plan Portal Link" at bounding box center [793, 392] width 7 height 9
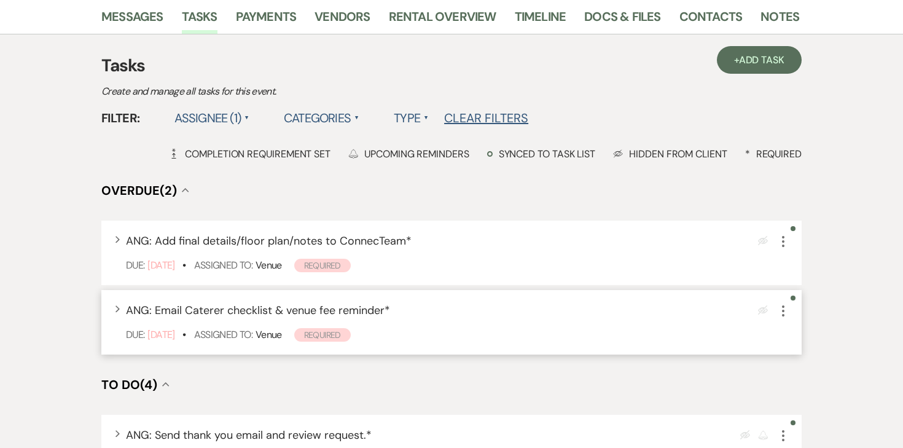
click at [782, 307] on icon "More" at bounding box center [783, 311] width 15 height 15
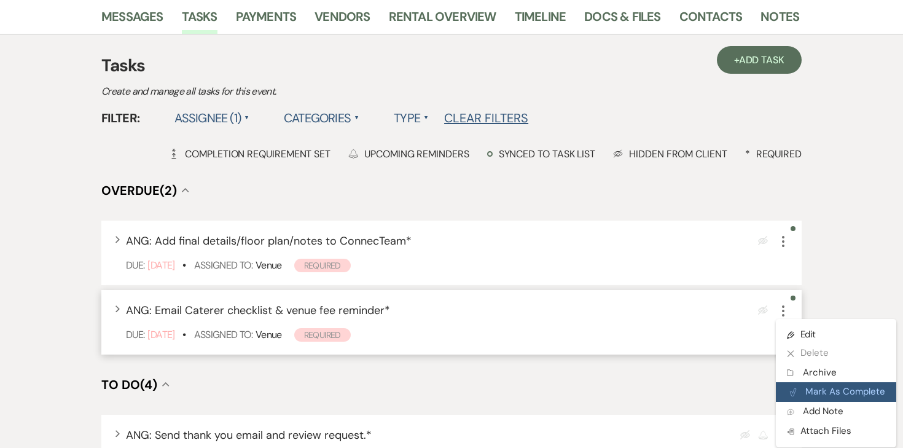
click at [799, 390] on button "Plan Portal Link Mark As Complete" at bounding box center [836, 392] width 120 height 20
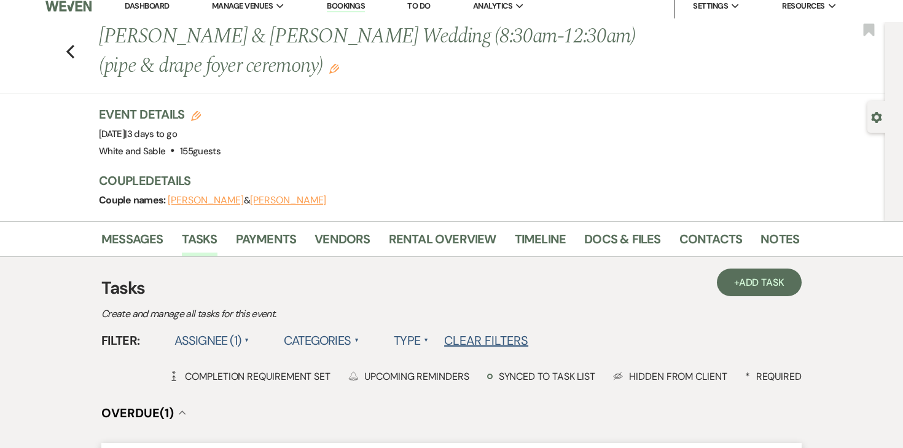
scroll to position [0, 0]
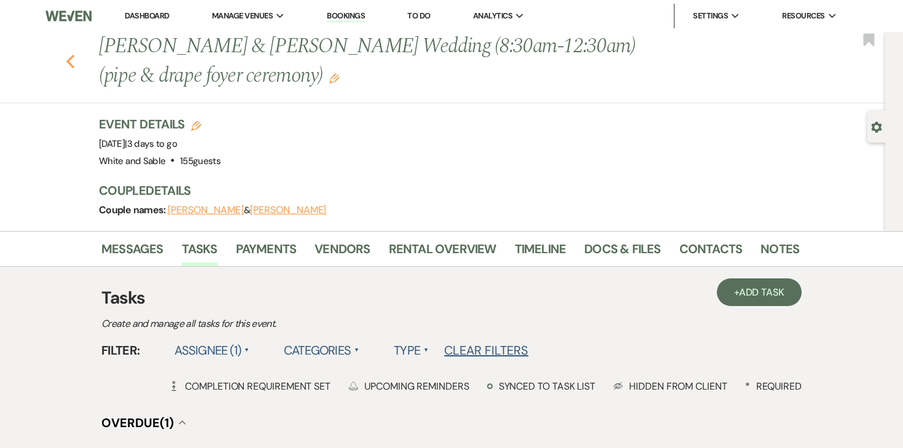
click at [73, 59] on icon "Previous" at bounding box center [70, 61] width 9 height 15
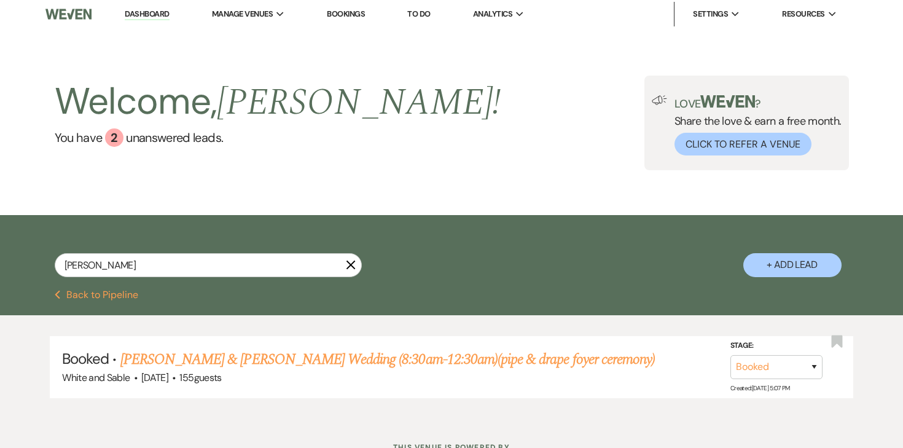
scroll to position [1, 0]
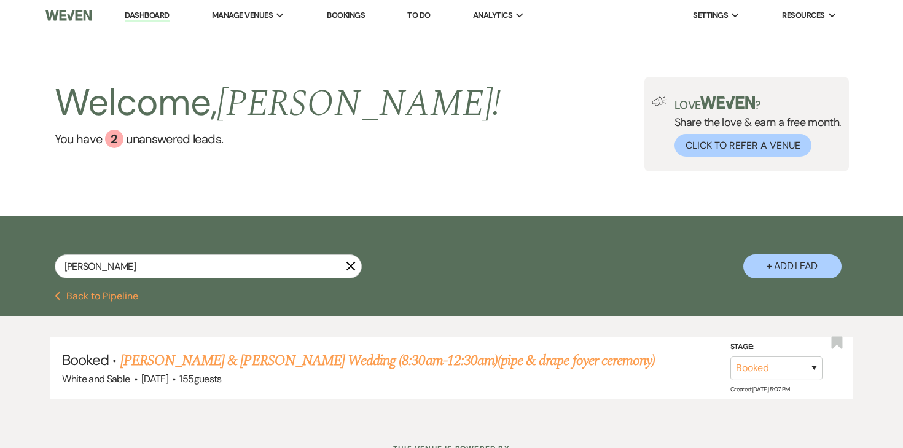
click at [79, 300] on button "Previous Back to Pipeline" at bounding box center [97, 296] width 84 height 10
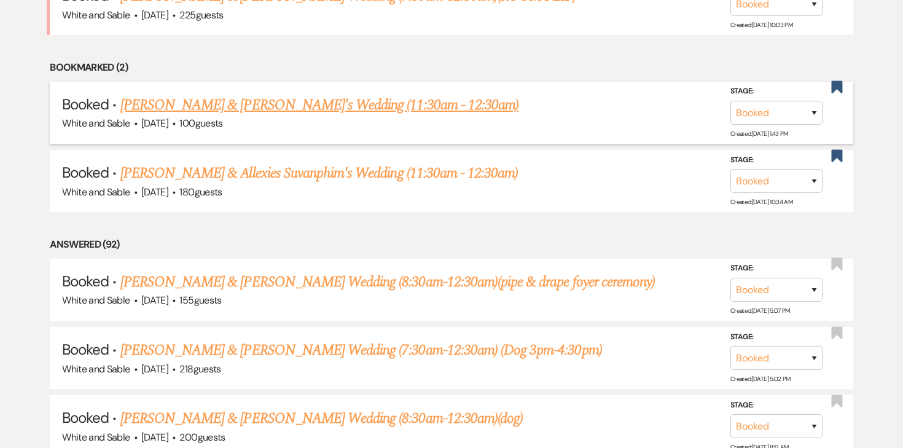
scroll to position [672, 0]
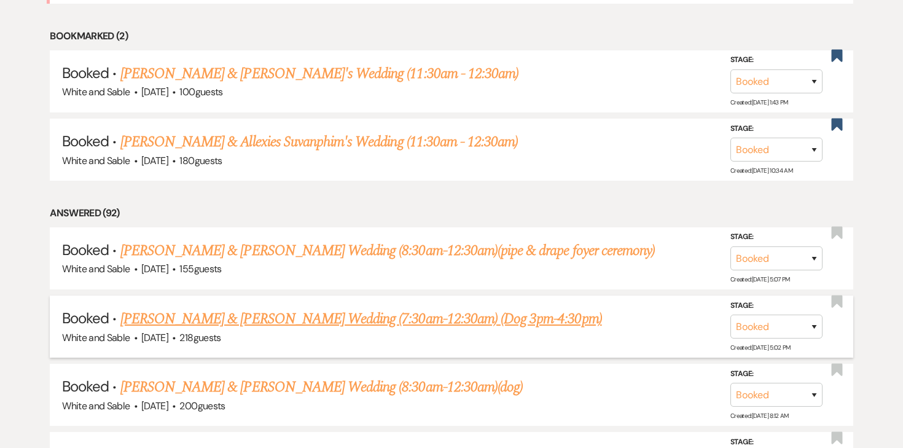
click at [276, 316] on link "[PERSON_NAME] & [PERSON_NAME] Wedding (7:30am-12:30am) (Dog 3pm-4:30pm)" at bounding box center [361, 319] width 482 height 22
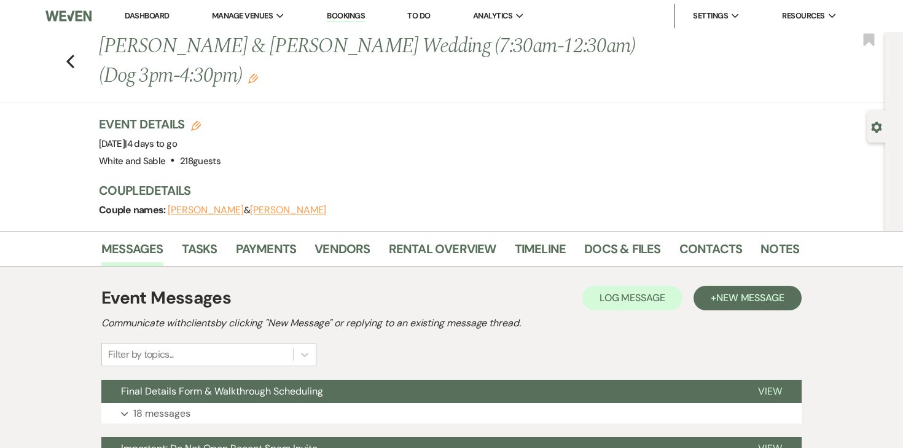
scroll to position [4, 0]
